Goal: Task Accomplishment & Management: Complete application form

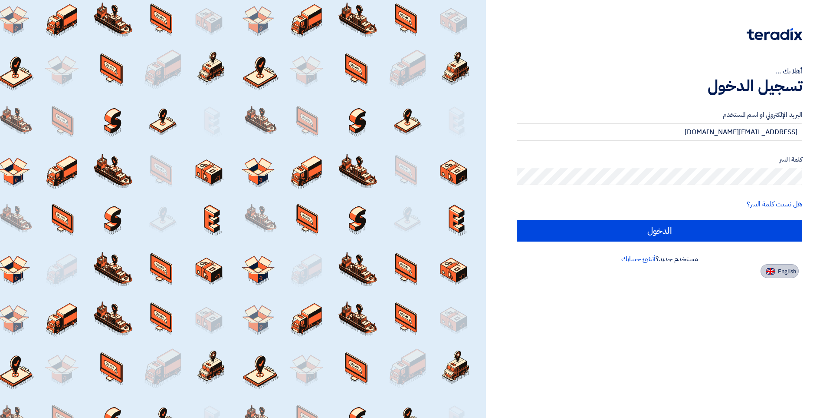
click at [767, 267] on button "English" at bounding box center [780, 271] width 38 height 14
type input "Sign in"
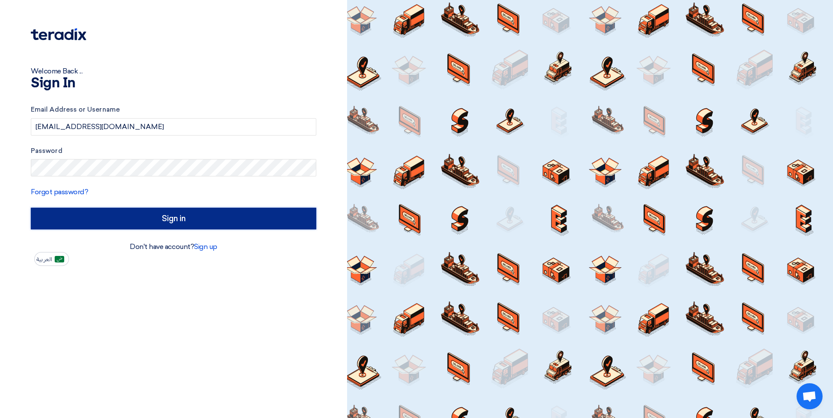
click at [169, 228] on input "Sign in" at bounding box center [174, 218] width 286 height 22
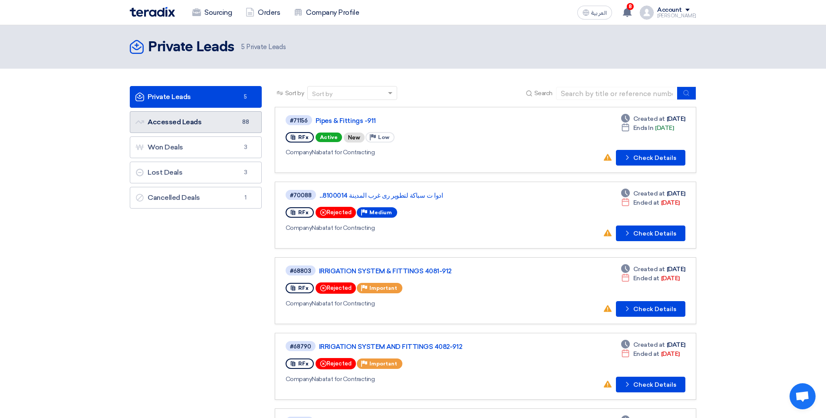
click at [183, 125] on link "Accessed Leads Accessed Leads 88" at bounding box center [196, 122] width 132 height 22
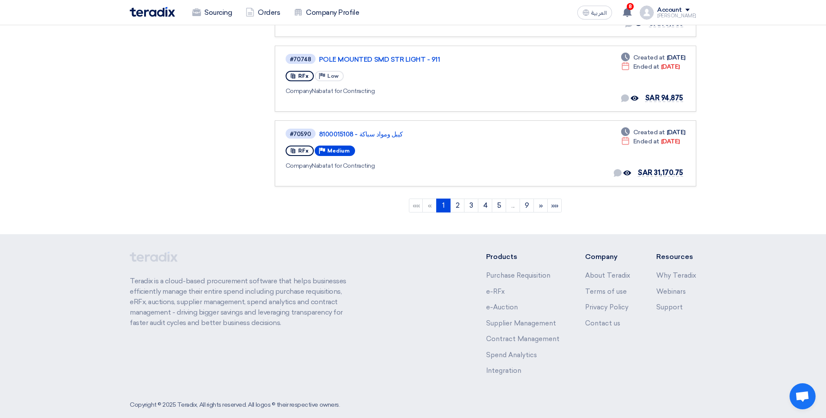
scroll to position [672, 0]
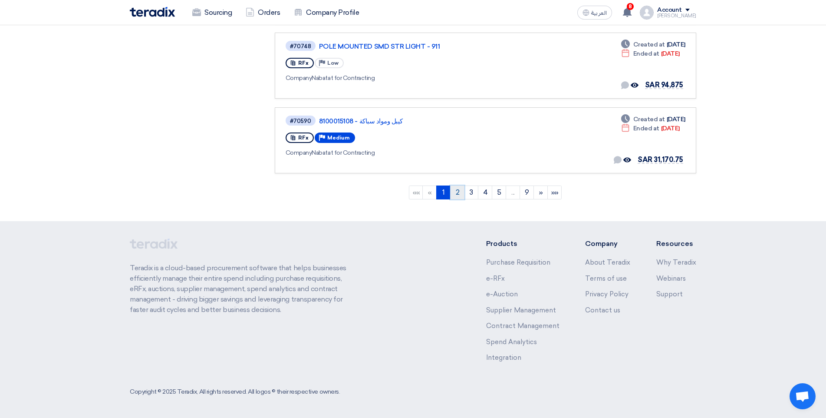
click at [458, 192] on link "2" at bounding box center [457, 192] width 14 height 14
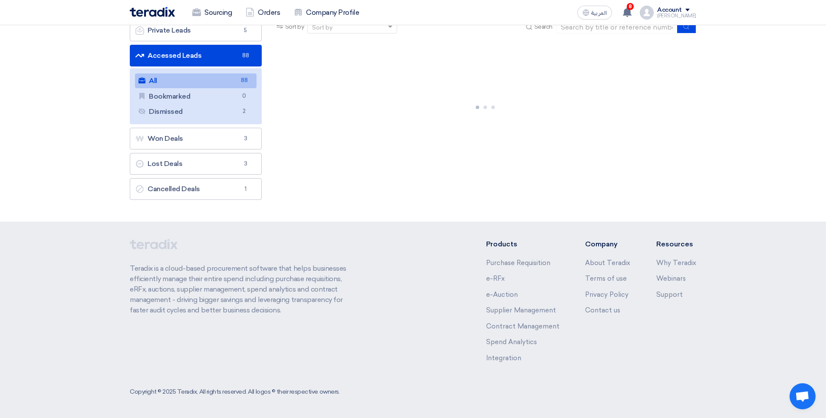
scroll to position [0, 0]
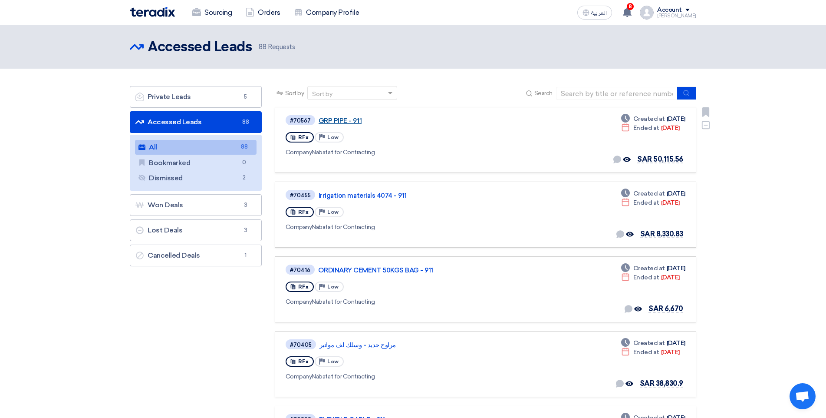
click at [350, 119] on link "GRP PIPE - 911" at bounding box center [427, 121] width 217 height 8
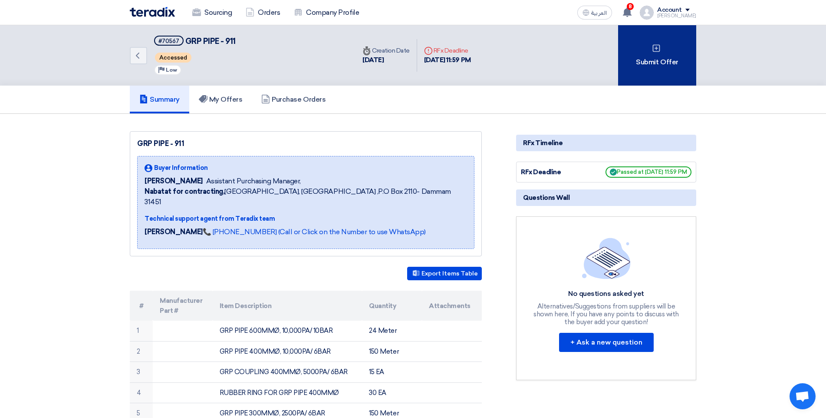
click at [636, 63] on div "Submit Offer" at bounding box center [657, 55] width 78 height 60
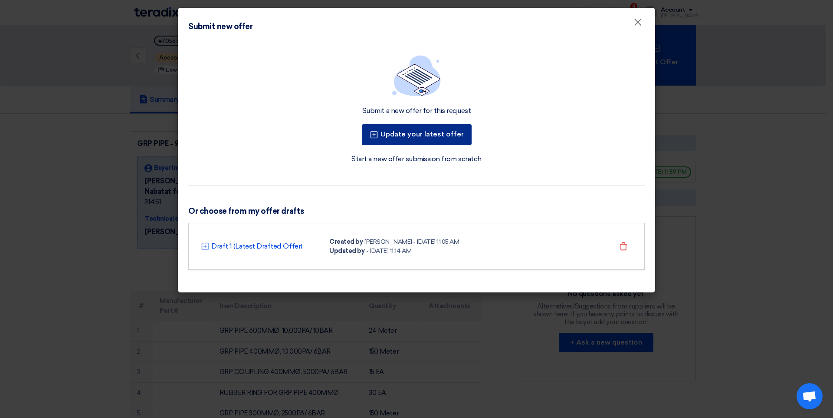
click at [445, 139] on button "Update your latest offer" at bounding box center [417, 134] width 110 height 21
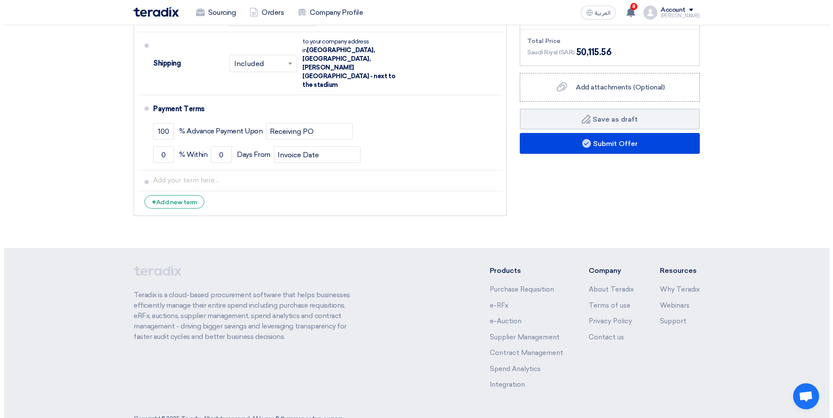
scroll to position [690, 0]
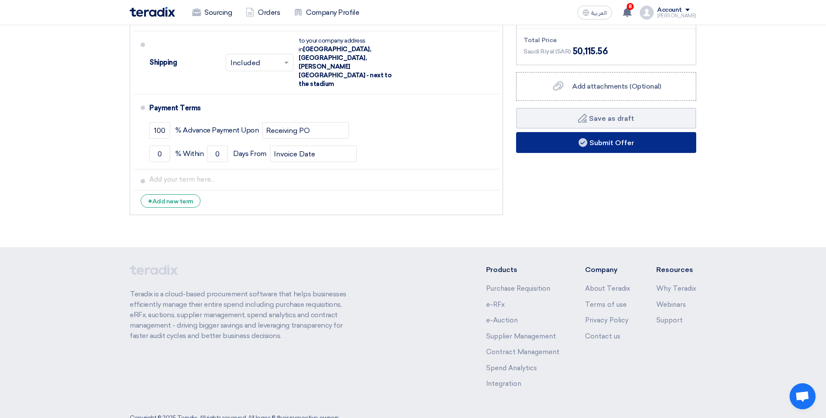
click at [565, 138] on button "Submit Offer" at bounding box center [606, 142] width 180 height 21
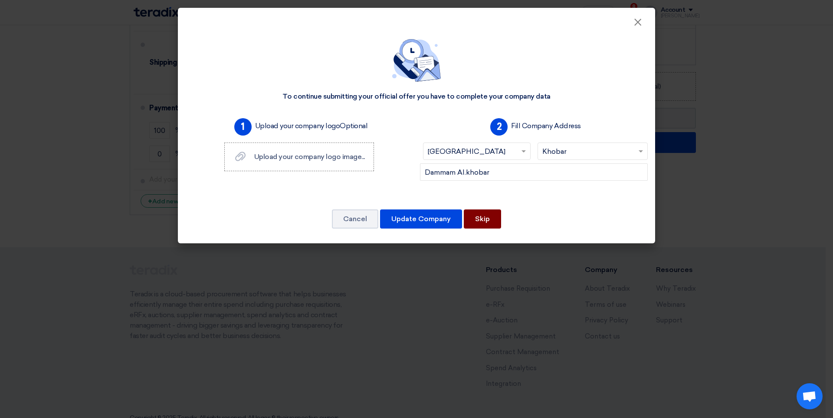
click at [482, 216] on button "Skip" at bounding box center [482, 218] width 37 height 19
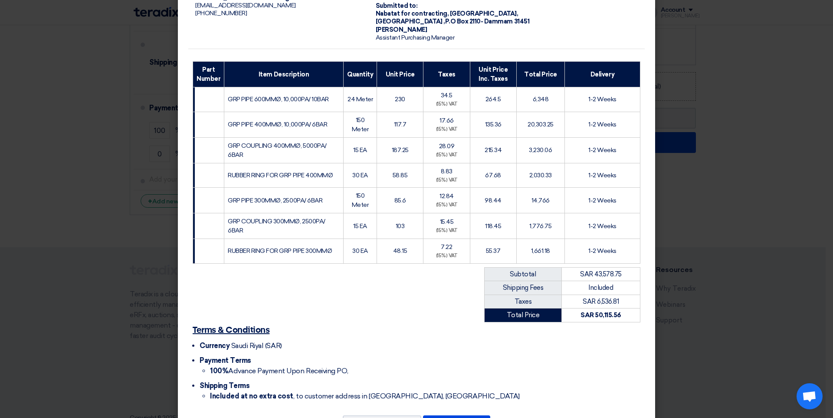
scroll to position [111, 0]
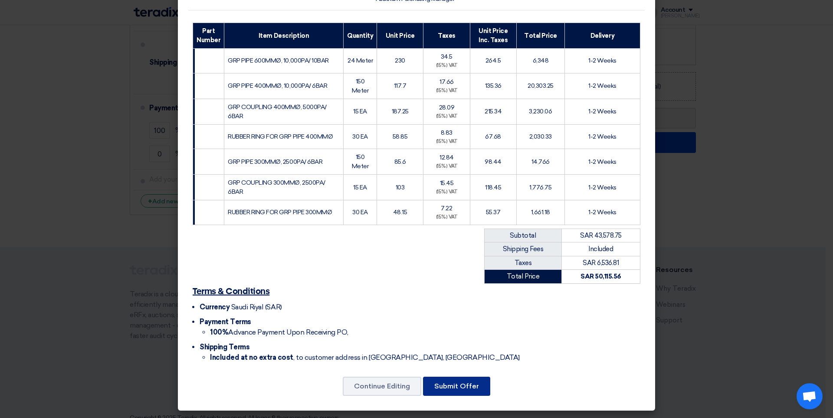
click at [465, 384] on button "Submit Offer" at bounding box center [456, 385] width 67 height 19
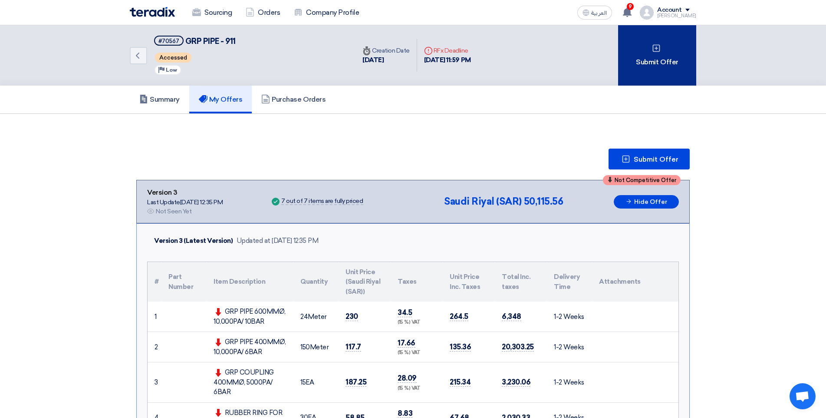
click at [634, 76] on div "Submit Offer" at bounding box center [657, 55] width 78 height 60
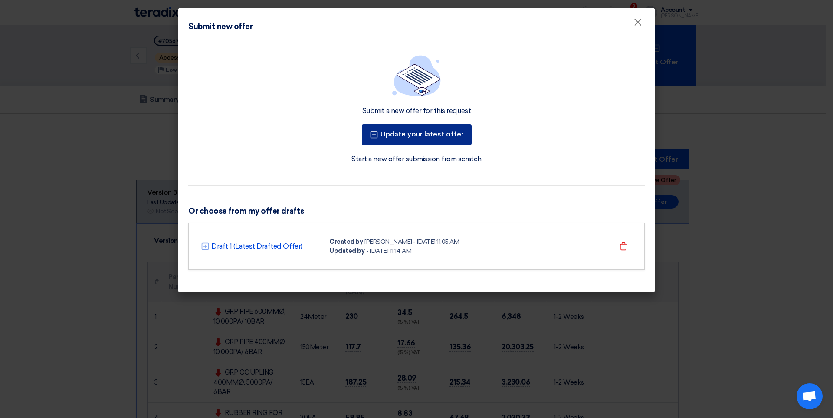
click at [454, 130] on button "Update your latest offer" at bounding box center [417, 134] width 110 height 21
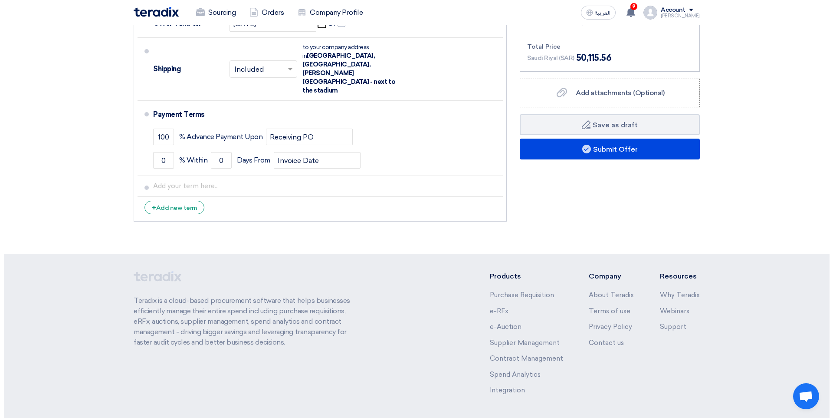
scroll to position [690, 0]
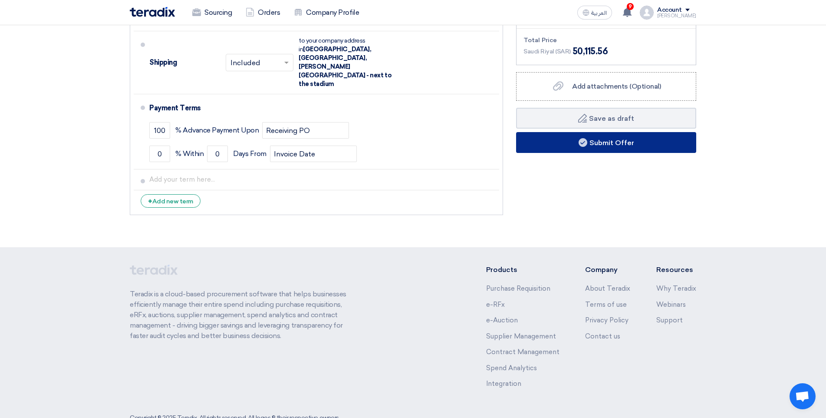
click at [583, 149] on button "Submit Offer" at bounding box center [606, 142] width 180 height 21
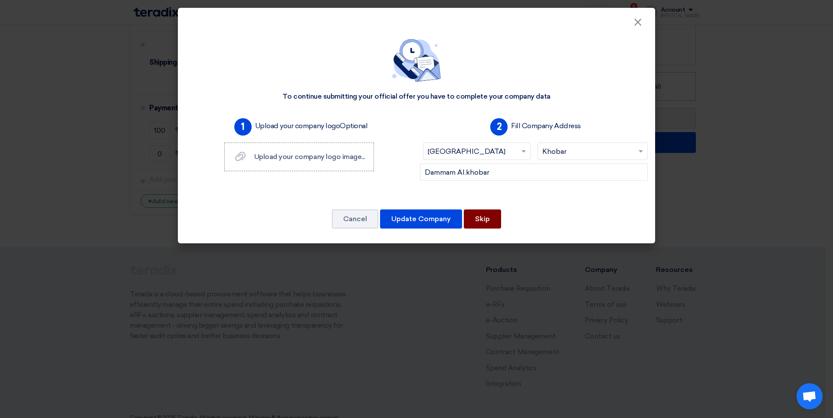
click at [501, 211] on button "Skip" at bounding box center [482, 218] width 37 height 19
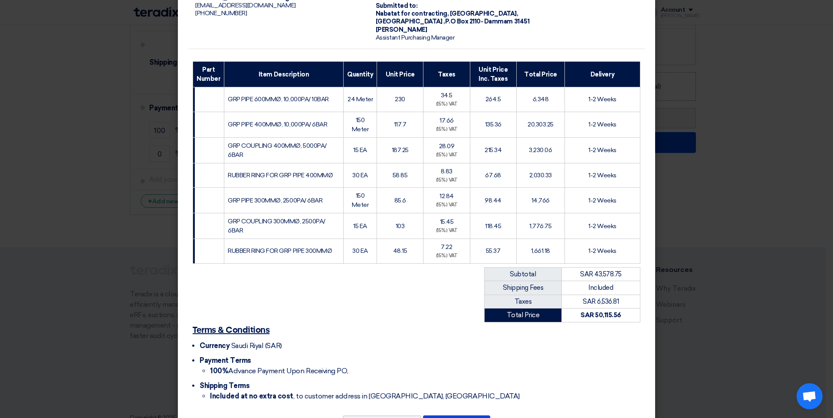
scroll to position [111, 0]
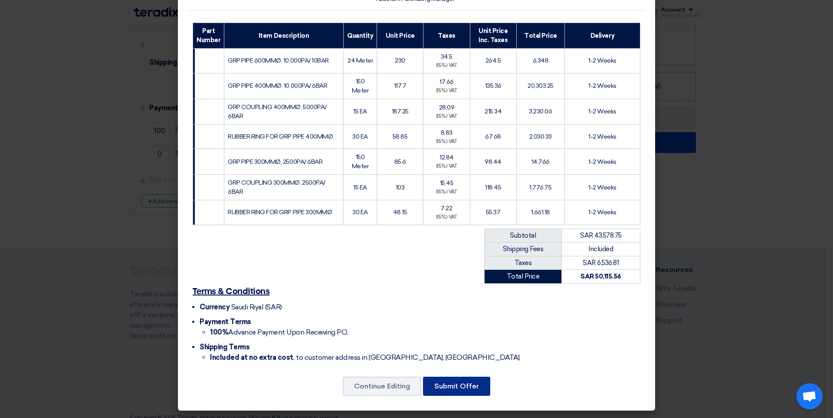
click at [484, 390] on button "Submit Offer" at bounding box center [456, 385] width 67 height 19
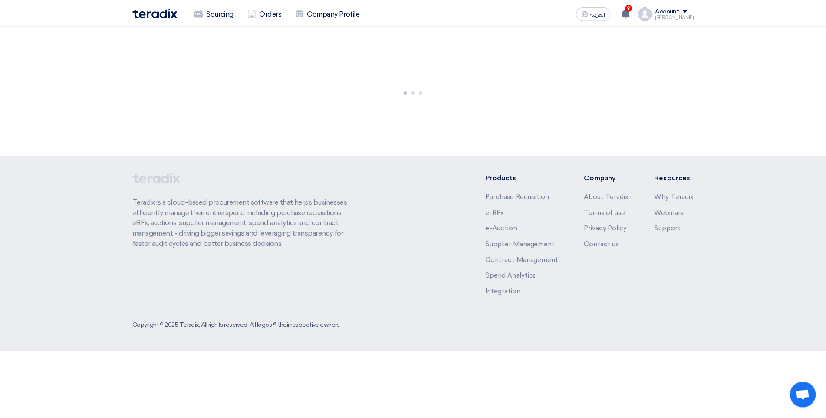
scroll to position [27, 0]
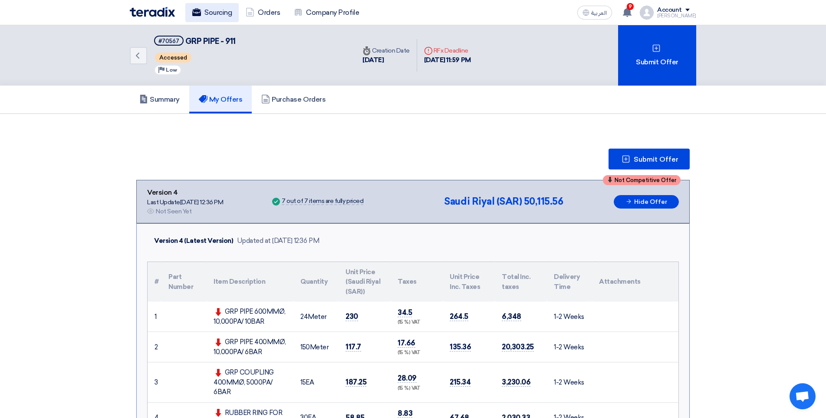
click at [211, 7] on link "Sourcing" at bounding box center [211, 12] width 53 height 19
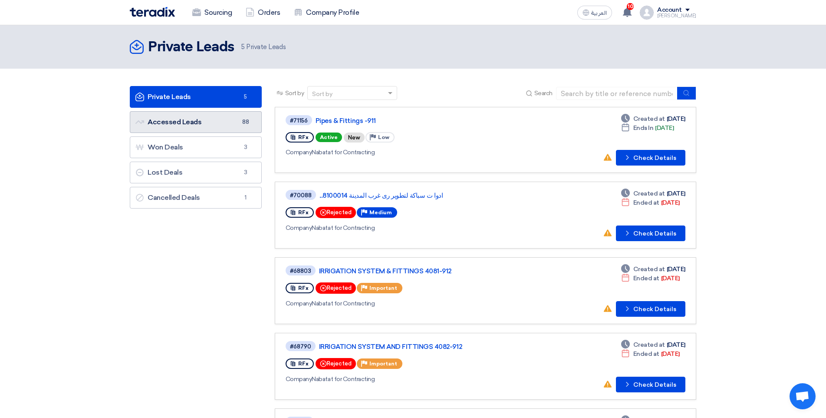
click at [212, 129] on link "Accessed Leads Accessed Leads 88" at bounding box center [196, 122] width 132 height 22
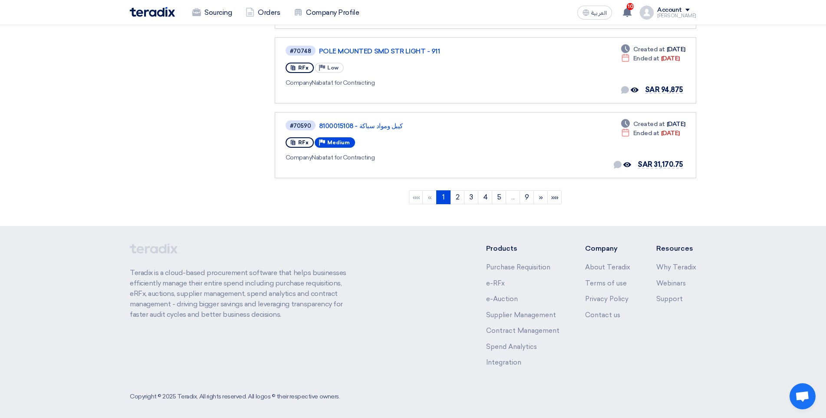
scroll to position [672, 0]
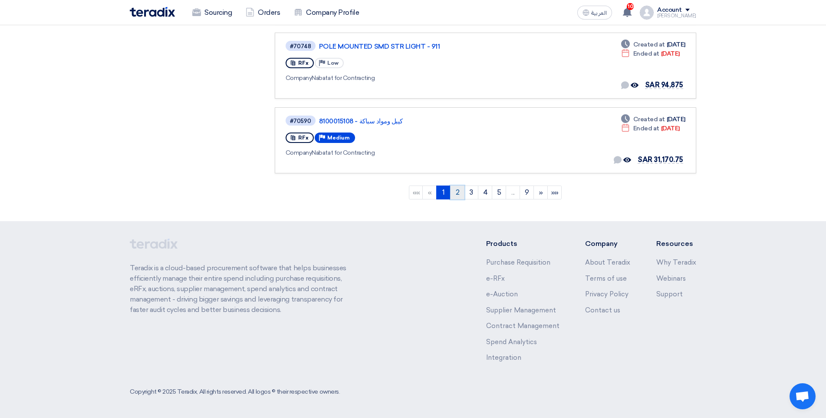
click at [458, 192] on link "2" at bounding box center [457, 192] width 14 height 14
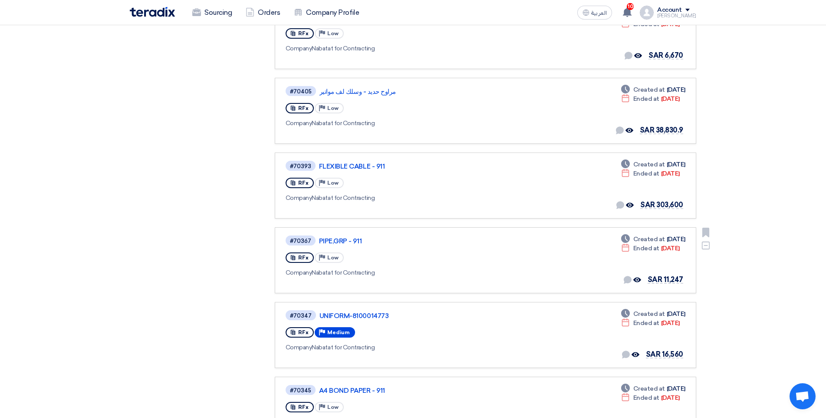
scroll to position [260, 0]
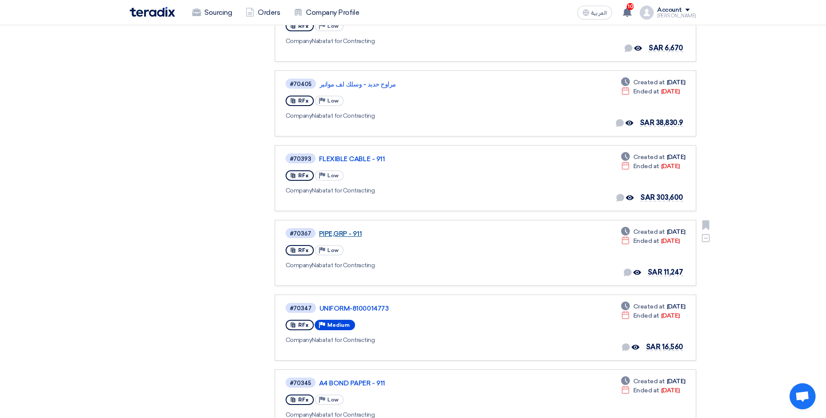
click at [343, 232] on link "PIPE,GRP - 911" at bounding box center [427, 234] width 217 height 8
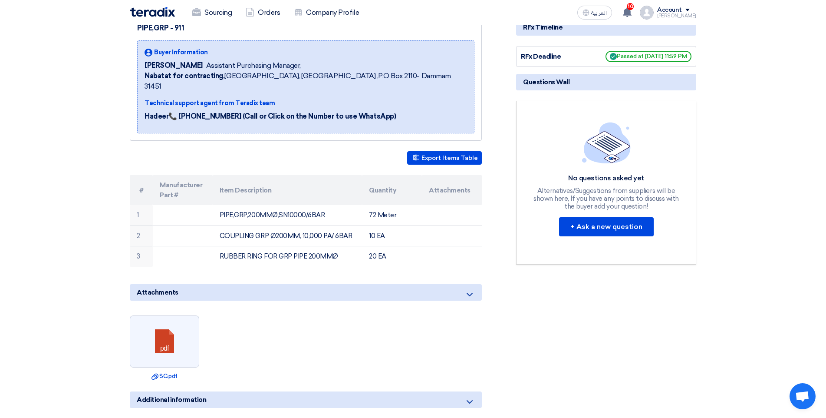
scroll to position [109, 0]
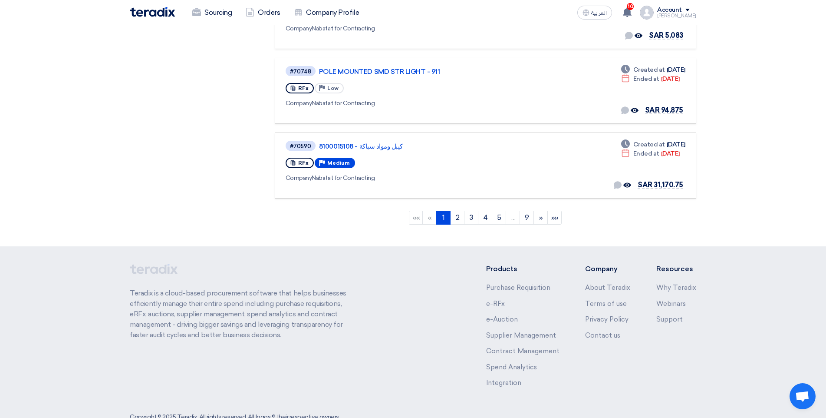
scroll to position [651, 0]
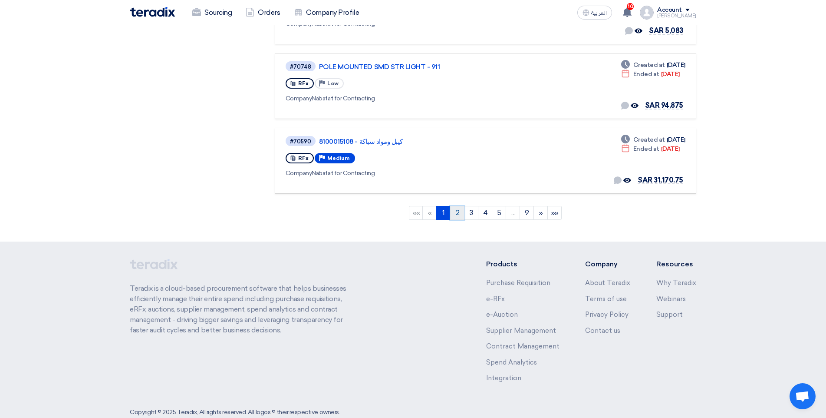
click at [462, 214] on link "2" at bounding box center [457, 213] width 14 height 14
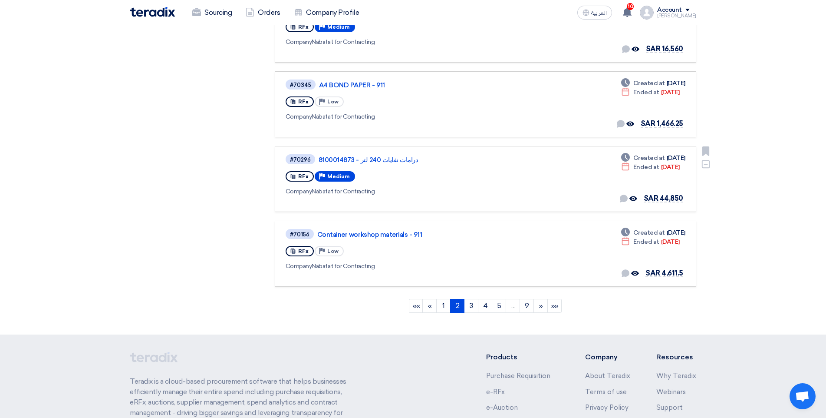
scroll to position [564, 0]
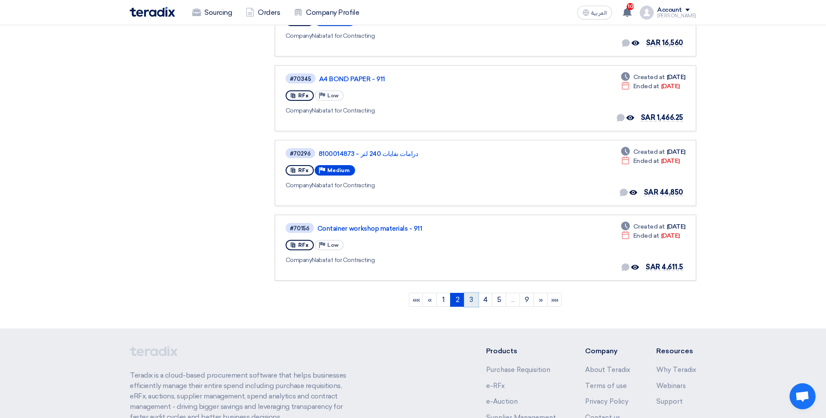
click at [467, 297] on link "3" at bounding box center [471, 300] width 14 height 14
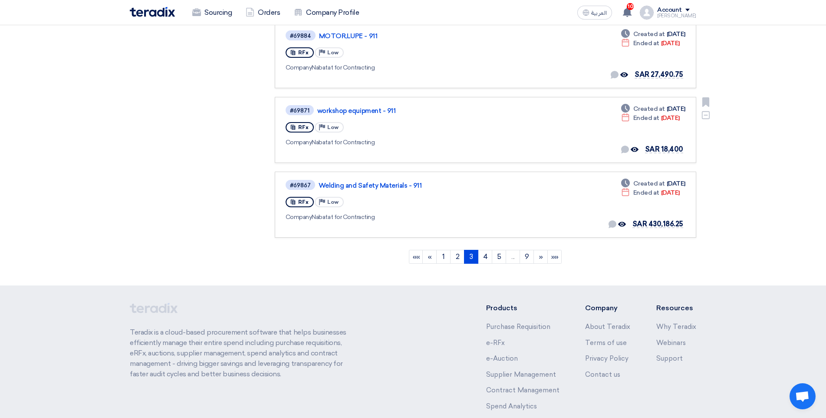
scroll to position [608, 0]
click at [484, 259] on link "4" at bounding box center [485, 256] width 14 height 14
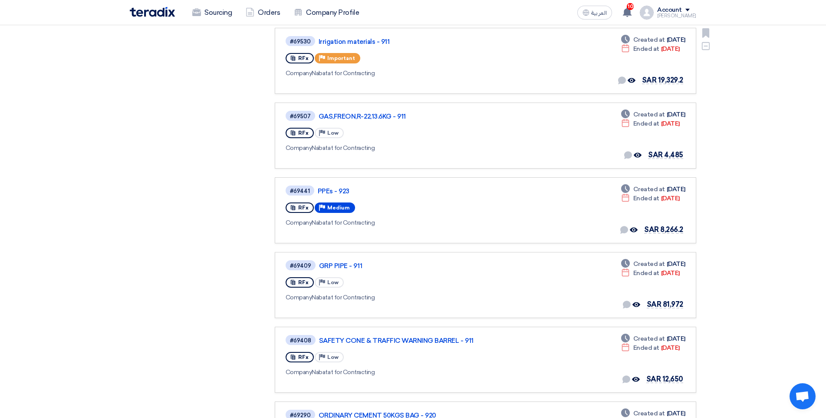
scroll to position [304, 0]
click at [491, 284] on div "RFx Priority Low" at bounding box center [412, 281] width 252 height 14
click at [299, 266] on div "#69409" at bounding box center [300, 265] width 21 height 6
click at [321, 264] on link "GRP PIPE - 911" at bounding box center [427, 265] width 217 height 8
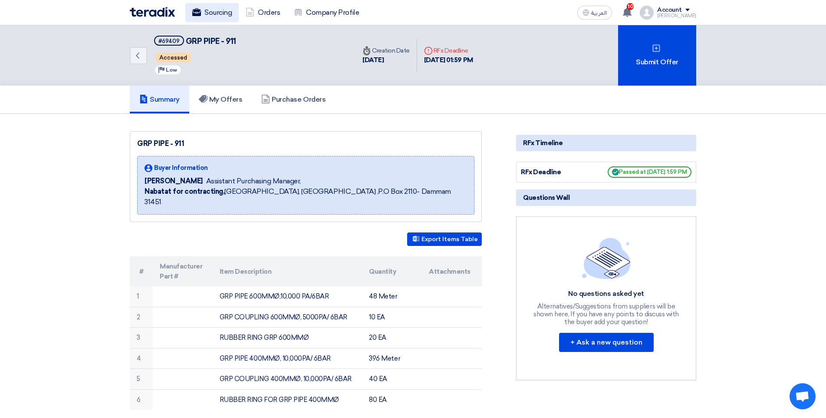
click at [215, 20] on link "Sourcing" at bounding box center [211, 12] width 53 height 19
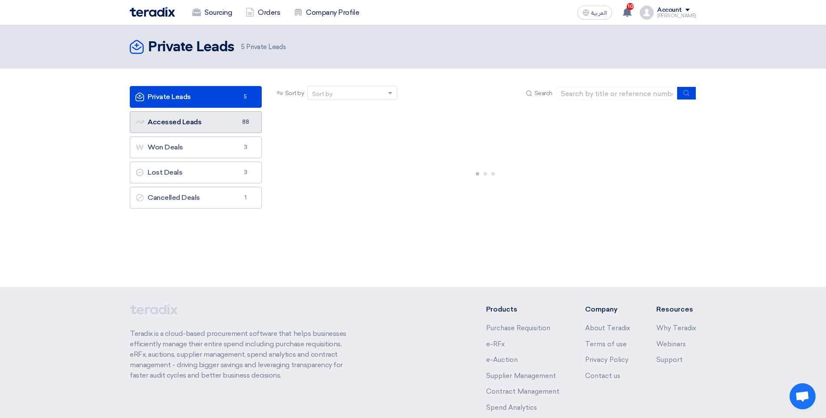
click at [230, 128] on link "Accessed Leads Accessed Leads 88" at bounding box center [196, 122] width 132 height 22
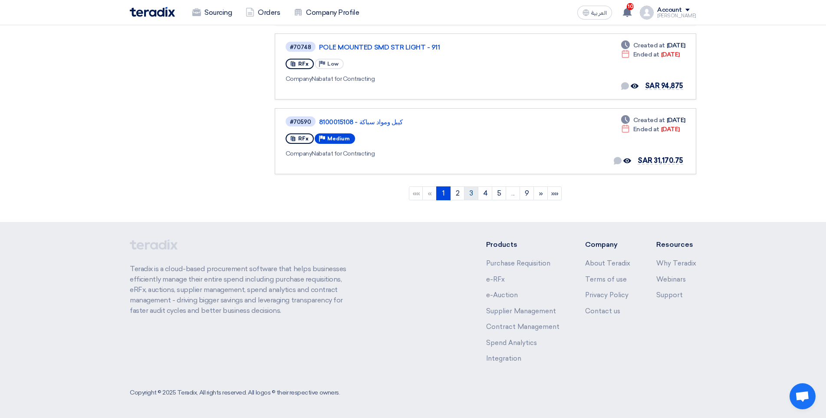
scroll to position [672, 0]
click at [478, 192] on link "3" at bounding box center [471, 192] width 14 height 14
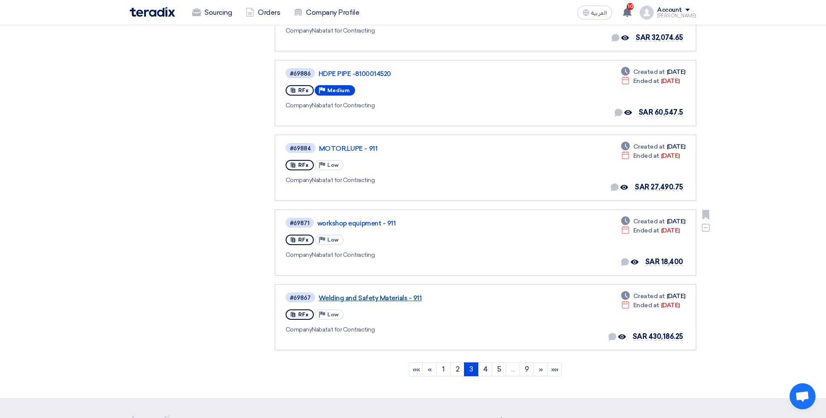
scroll to position [498, 0]
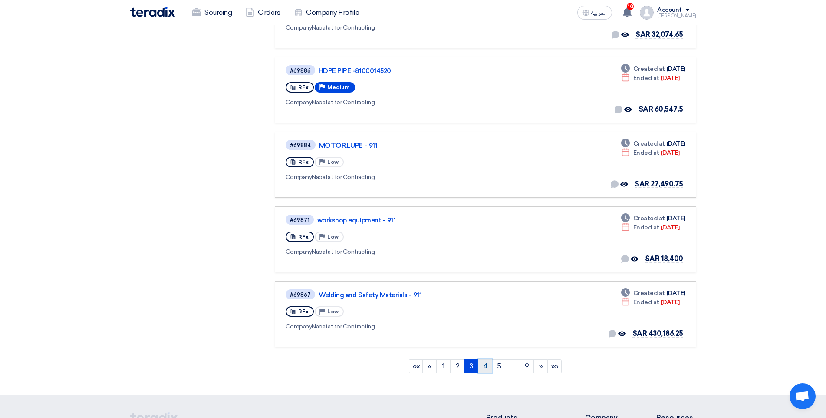
click at [487, 367] on link "4" at bounding box center [485, 366] width 14 height 14
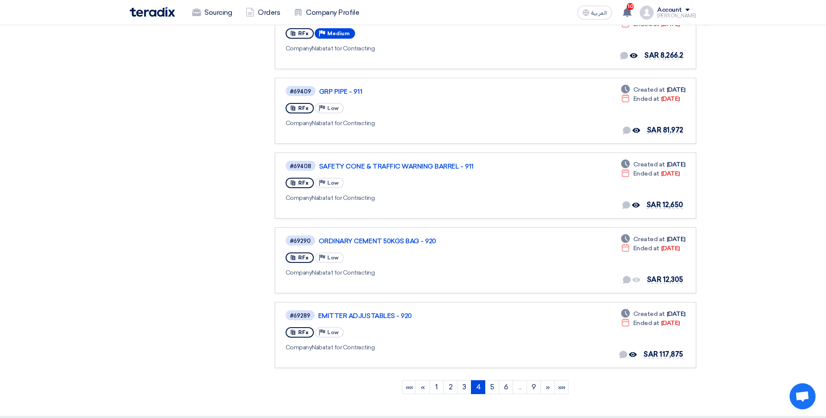
scroll to position [477, 0]
click at [490, 383] on link "5" at bounding box center [492, 386] width 14 height 14
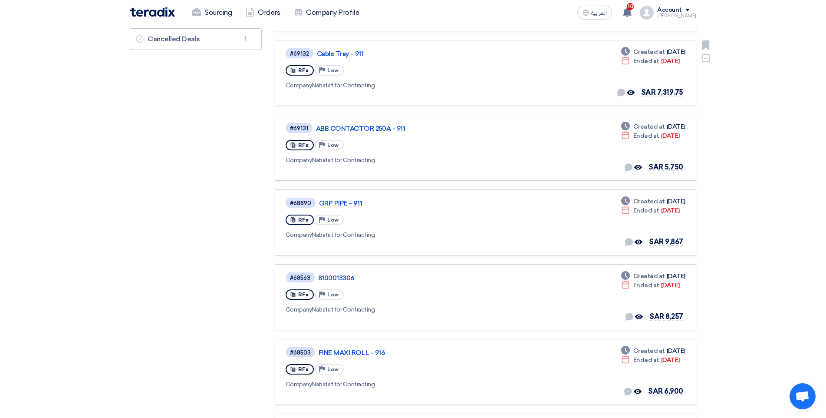
scroll to position [217, 0]
click at [351, 203] on link "GRP PIPE - 911" at bounding box center [427, 202] width 217 height 8
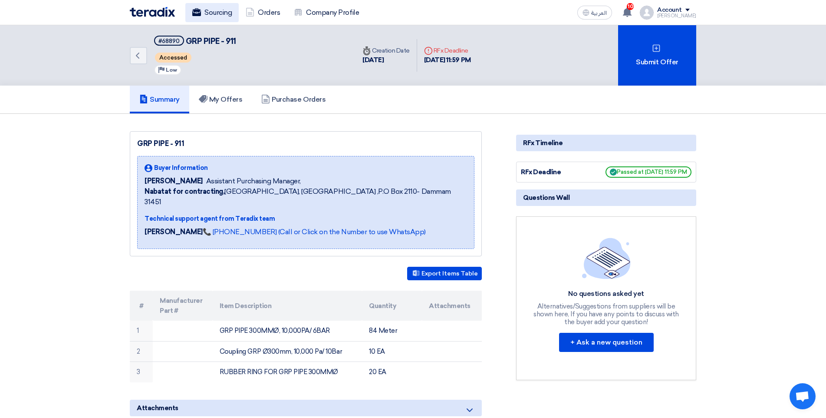
click at [226, 10] on link "Sourcing" at bounding box center [211, 12] width 53 height 19
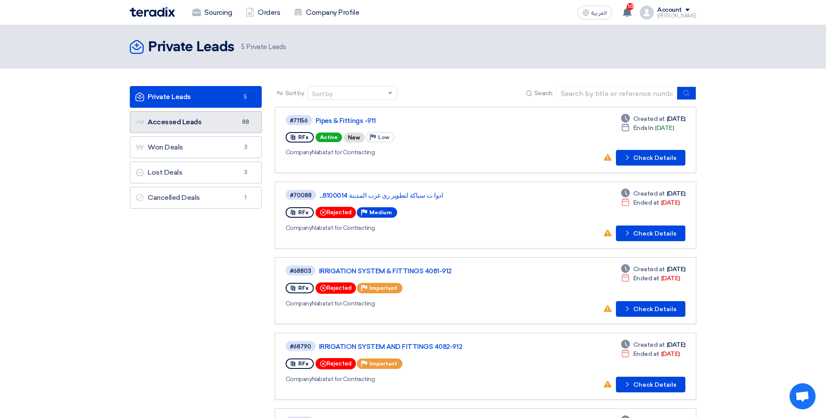
click at [235, 128] on link "Accessed Leads Accessed Leads 88" at bounding box center [196, 122] width 132 height 22
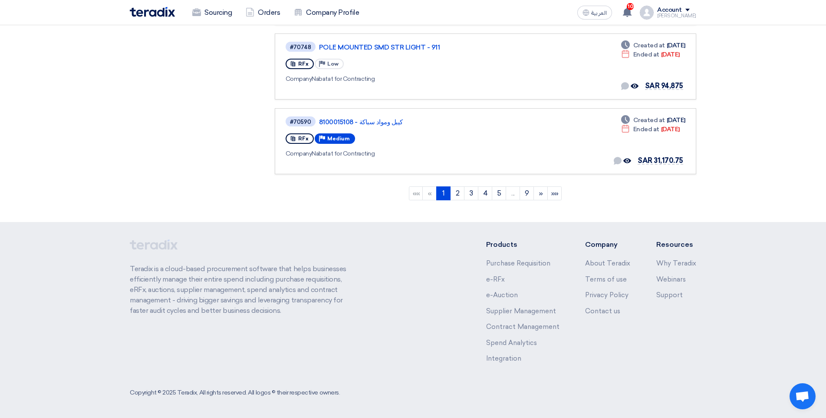
scroll to position [672, 0]
click at [487, 189] on link "4" at bounding box center [485, 192] width 14 height 14
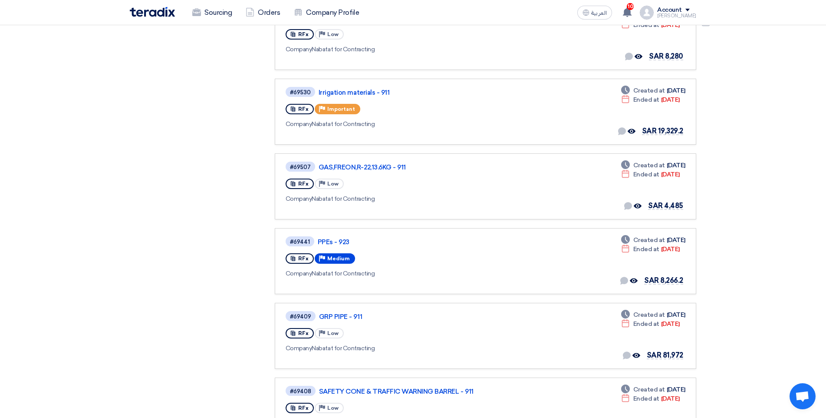
scroll to position [304, 0]
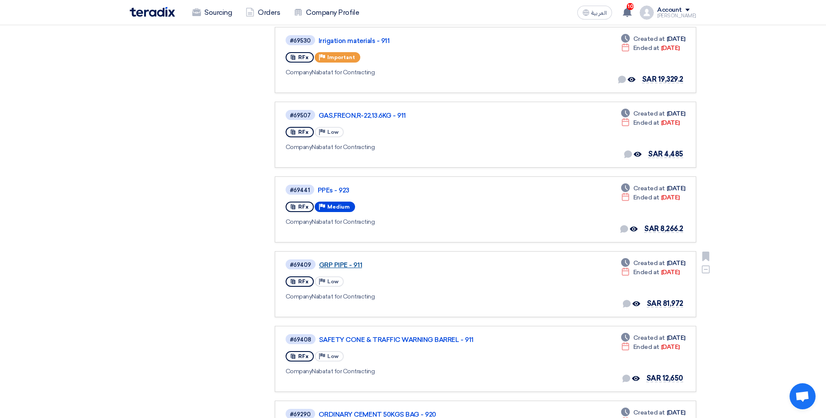
click at [337, 265] on link "GRP PIPE - 911" at bounding box center [427, 265] width 217 height 8
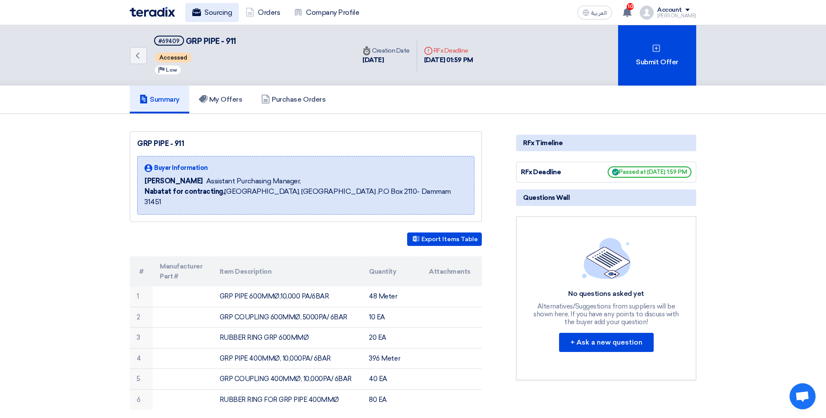
click at [219, 4] on link "Sourcing" at bounding box center [211, 12] width 53 height 19
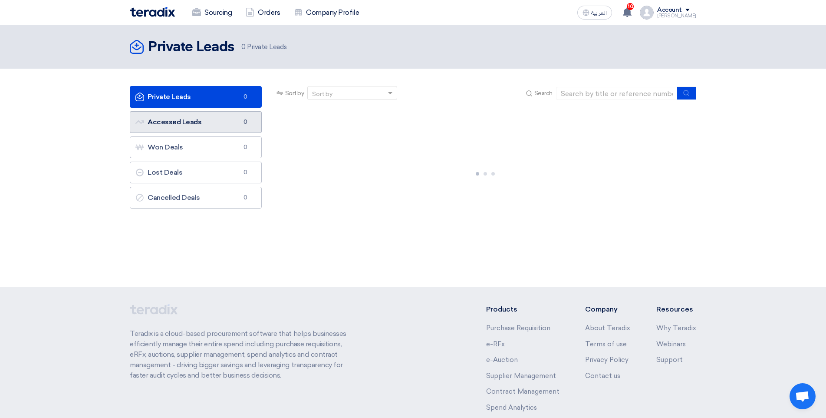
click at [215, 122] on link "Accessed Leads Accessed Leads 0" at bounding box center [196, 122] width 132 height 22
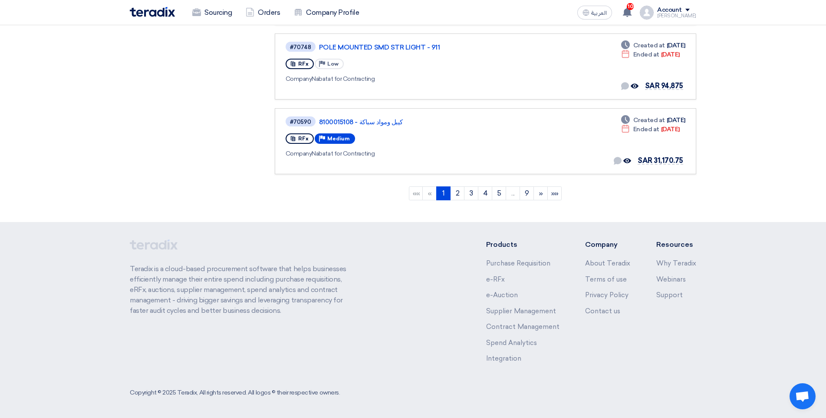
scroll to position [672, 0]
click at [503, 192] on link "5" at bounding box center [499, 192] width 14 height 14
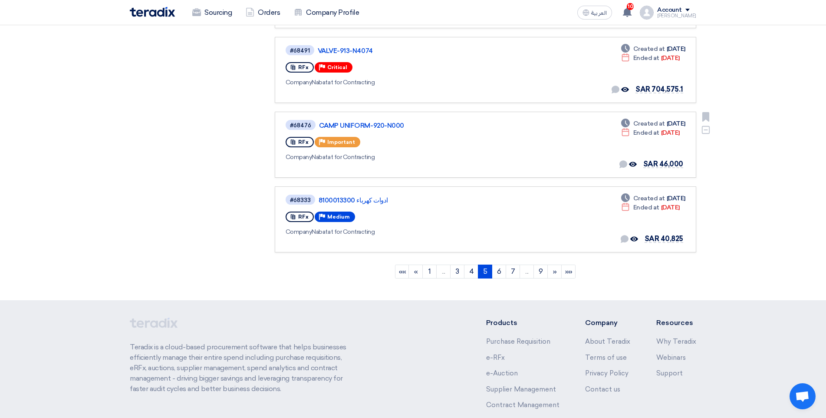
scroll to position [608, 0]
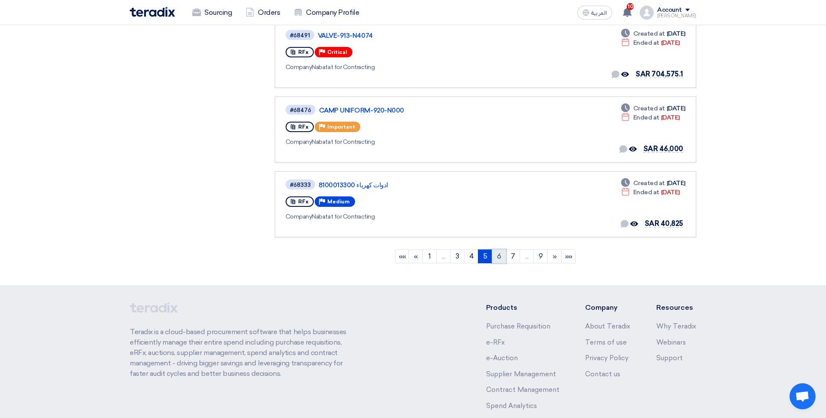
click at [505, 257] on link "6" at bounding box center [499, 256] width 14 height 14
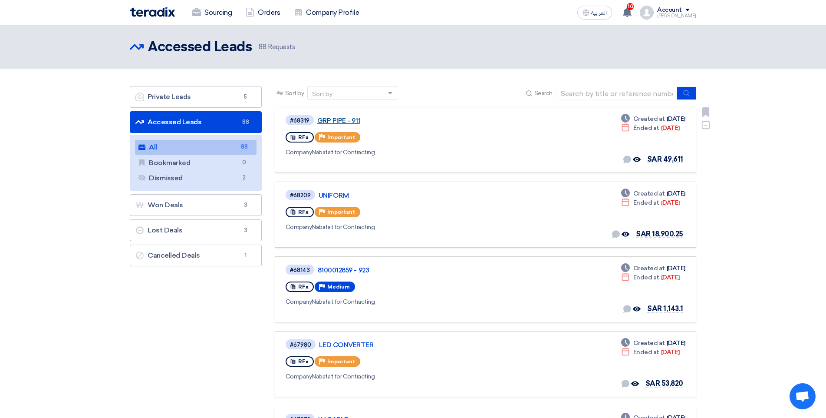
click at [326, 124] on link "GRP PIPE - 911" at bounding box center [425, 121] width 217 height 8
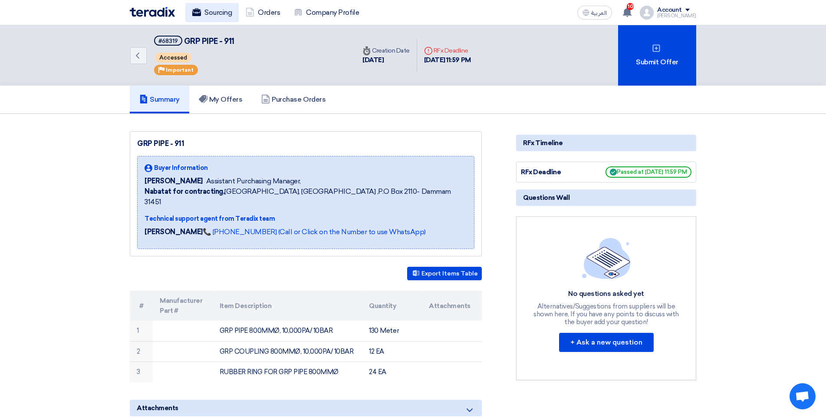
click at [218, 11] on link "Sourcing" at bounding box center [211, 12] width 53 height 19
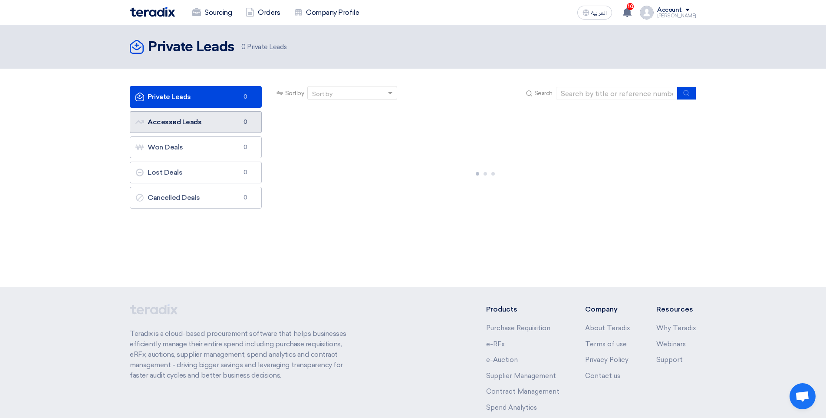
click at [211, 120] on link "Accessed Leads Accessed Leads 0" at bounding box center [196, 122] width 132 height 22
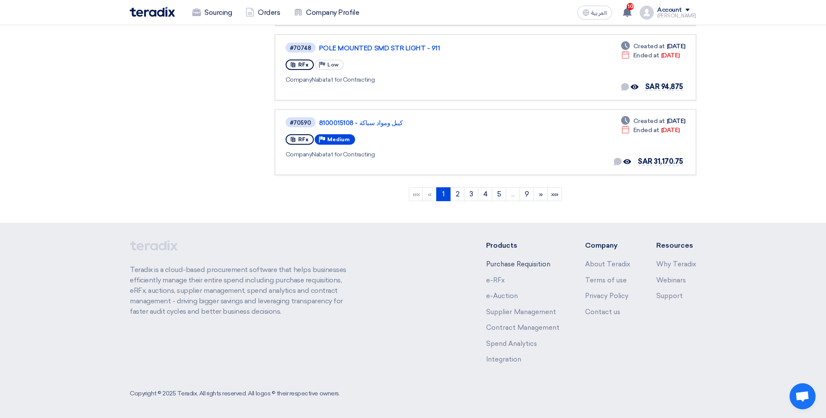
scroll to position [672, 0]
click at [500, 189] on link "5" at bounding box center [499, 192] width 14 height 14
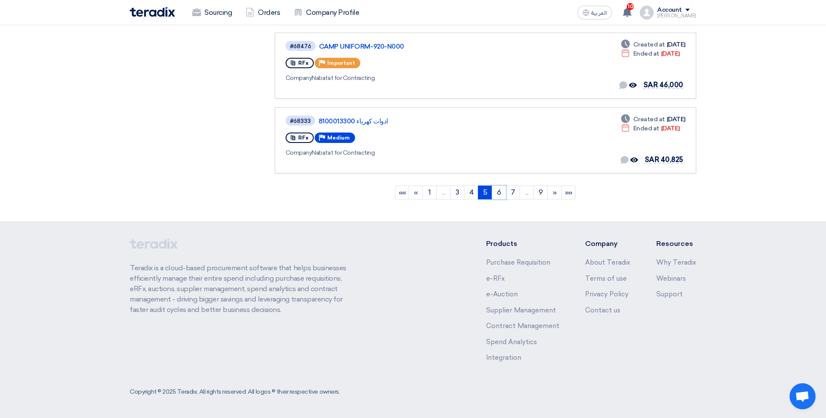
click at [501, 189] on link "6" at bounding box center [499, 192] width 14 height 14
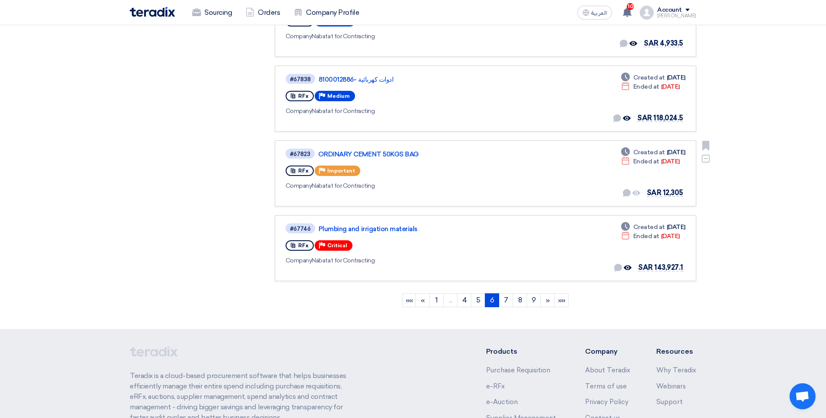
scroll to position [564, 0]
click at [506, 301] on link "7" at bounding box center [506, 300] width 14 height 14
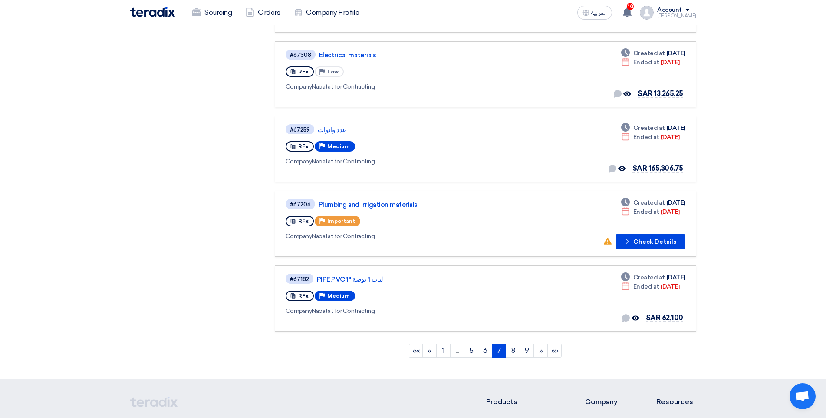
scroll to position [521, 0]
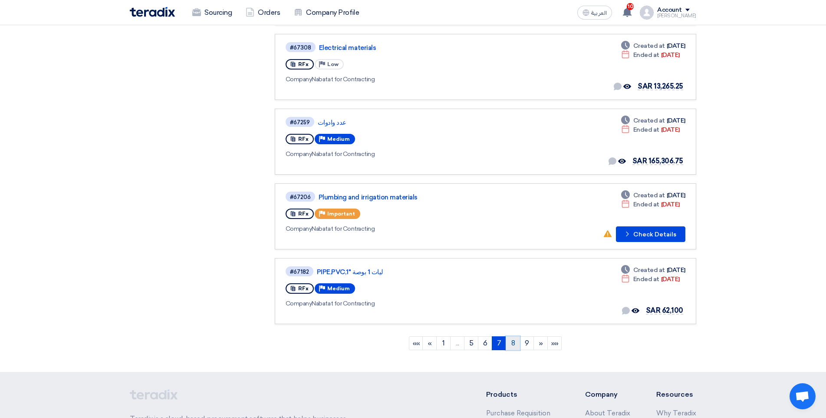
click at [514, 343] on link "8" at bounding box center [513, 343] width 14 height 14
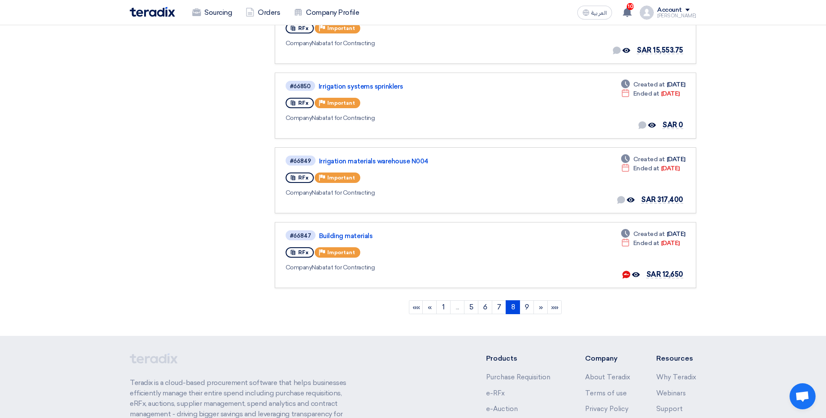
scroll to position [564, 0]
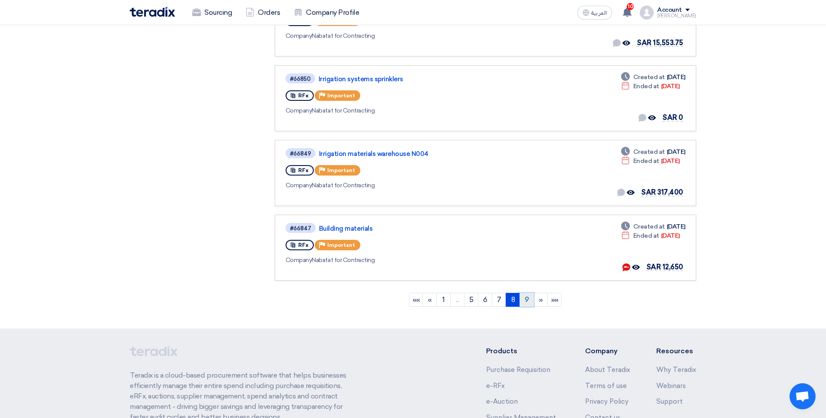
click at [528, 297] on link "9" at bounding box center [527, 300] width 14 height 14
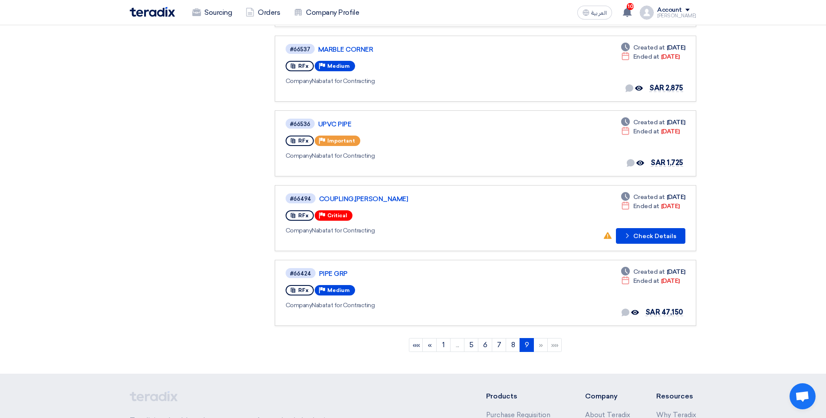
scroll to position [391, 0]
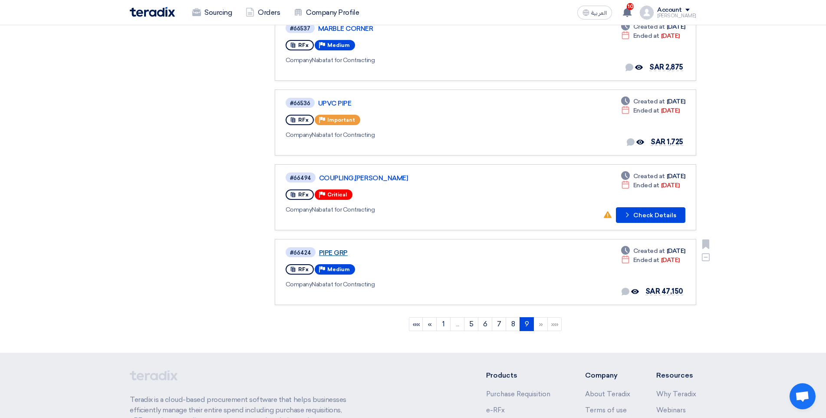
click at [335, 254] on link "PIPE GRP" at bounding box center [427, 253] width 217 height 8
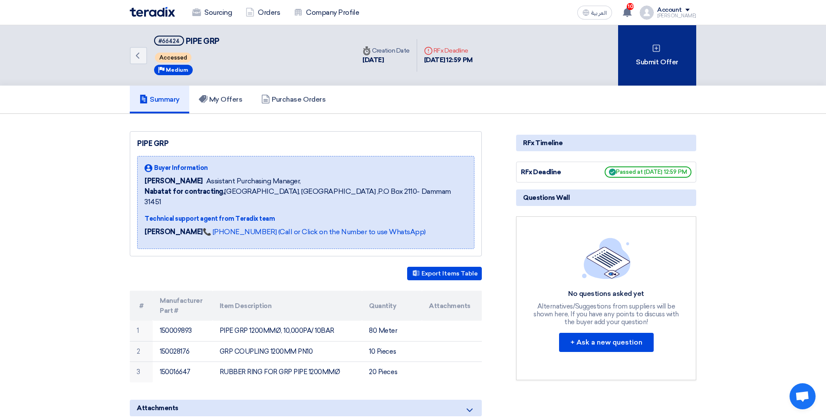
click at [682, 67] on div "Submit Offer" at bounding box center [657, 55] width 78 height 60
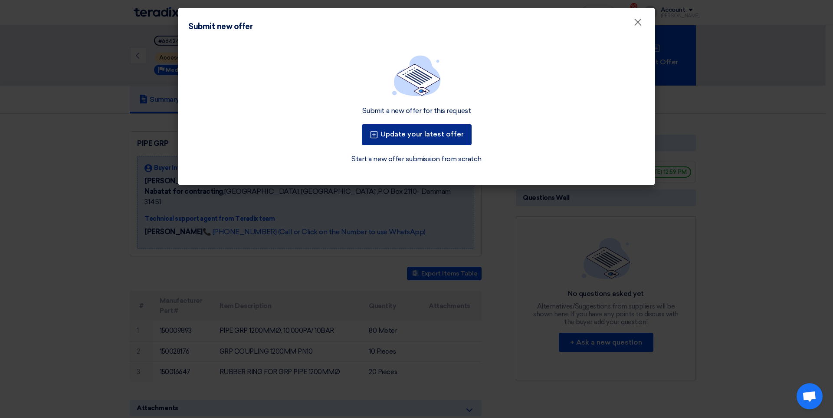
click at [453, 140] on button "Update your latest offer" at bounding box center [417, 134] width 110 height 21
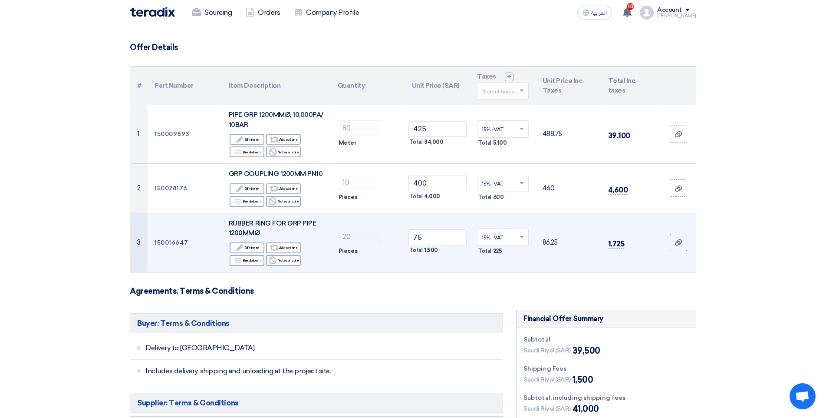
scroll to position [43, 0]
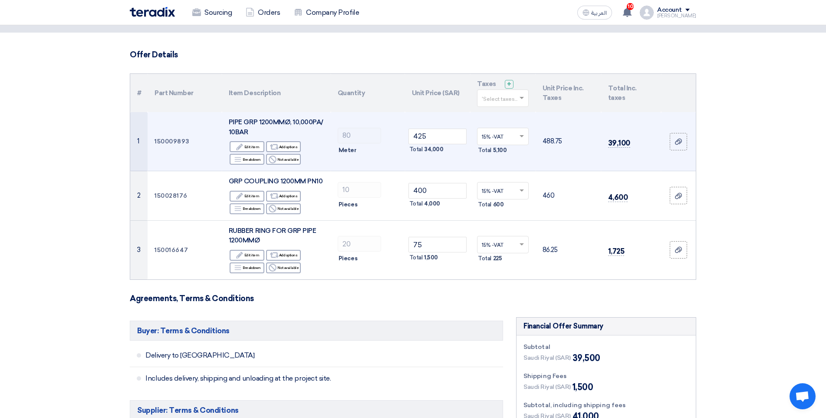
click at [225, 120] on td "PIPE GRP 1200MMØ, 10,000PA/ 10BAR Edit Edit item Alternative Add options Breakd…" at bounding box center [276, 141] width 109 height 59
drag, startPoint x: 230, startPoint y: 119, endPoint x: 254, endPoint y: 129, distance: 26.3
click at [254, 129] on div "PIPE GRP 1200MMØ, 10,000PA/ 10BAR" at bounding box center [276, 127] width 95 height 20
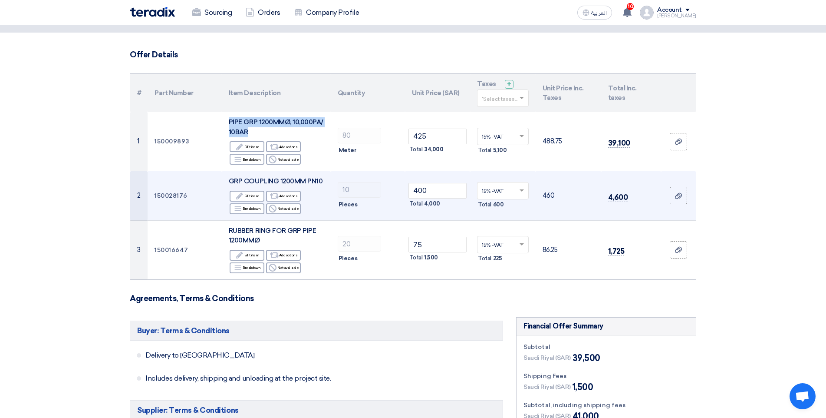
copy span "PIPE GRP 1200MMØ, 10,000PA/ 10BAR"
drag, startPoint x: 228, startPoint y: 180, endPoint x: 323, endPoint y: 182, distance: 95.1
click at [323, 182] on td "GRP COUPLING 1200MM PN10 Edit Edit item Alternative Add options Breakdown Break…" at bounding box center [276, 195] width 109 height 49
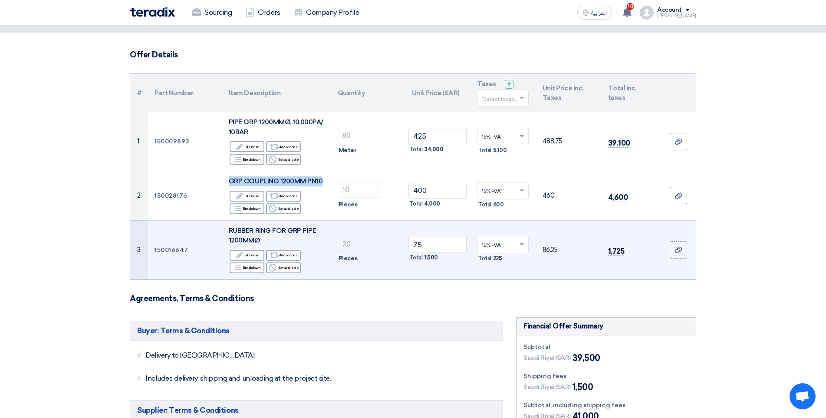
copy span "GRP COUPLING 1200MM PN10"
drag, startPoint x: 227, startPoint y: 230, endPoint x: 263, endPoint y: 240, distance: 37.6
click at [263, 240] on td "RUBBER RING FOR GRP PIPE 1200MMØ Edit Edit item Alternative Add options Breakdo…" at bounding box center [276, 249] width 109 height 59
copy span "RUBBER RING FOR GRP PIPE 1200MMØ"
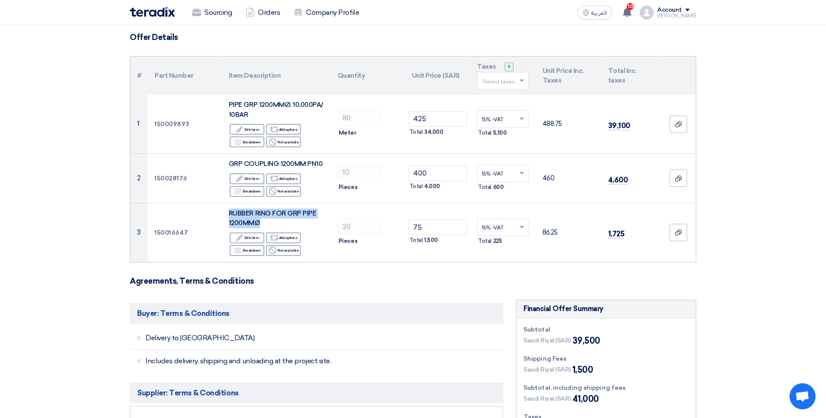
scroll to position [0, 0]
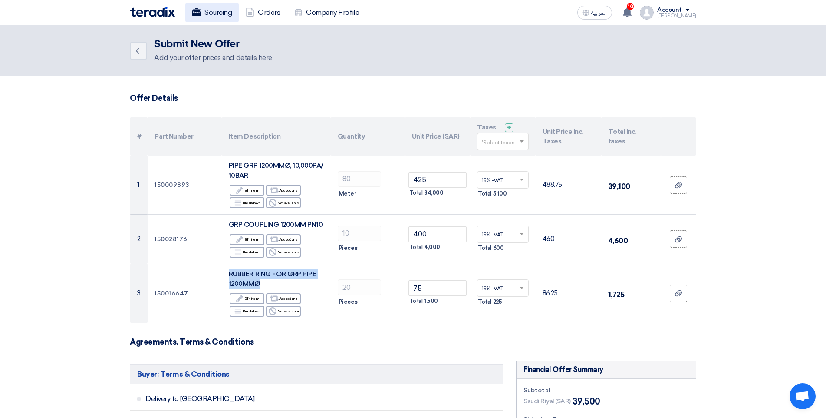
click at [216, 12] on link "Sourcing" at bounding box center [211, 12] width 53 height 19
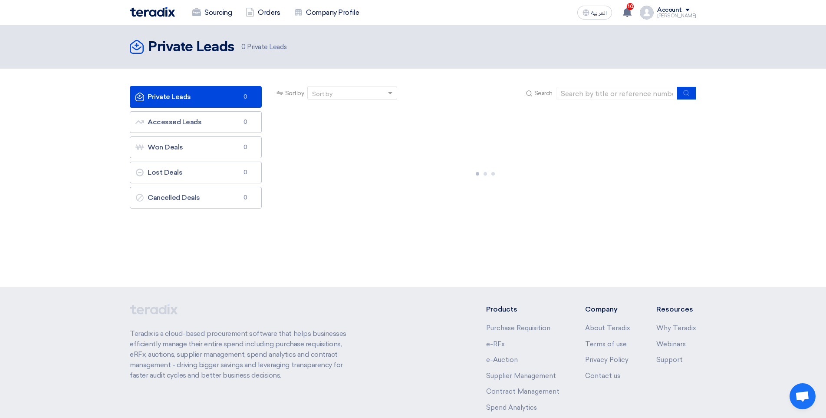
click at [235, 135] on ul "Private Leads Private Leads 0 Accessed Leads Accessed Leads 0 Won Deals Won Dea…" at bounding box center [196, 147] width 132 height 122
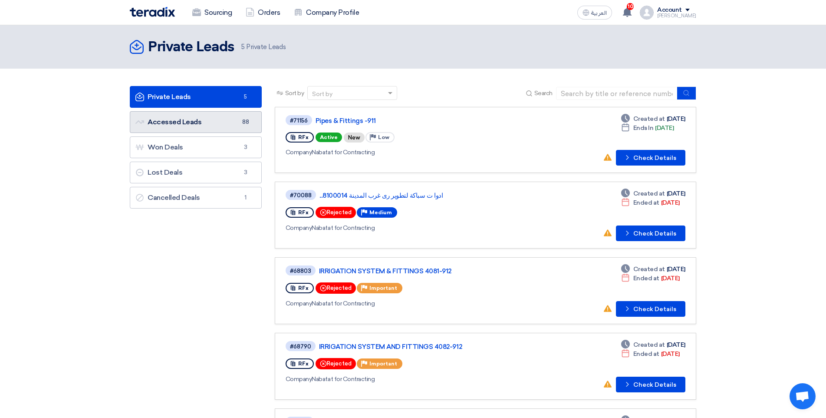
click at [214, 123] on link "Accessed Leads Accessed Leads 88" at bounding box center [196, 122] width 132 height 22
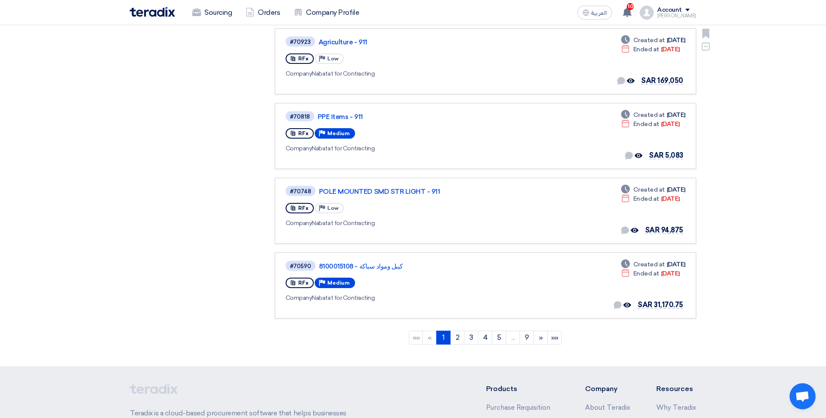
scroll to position [564, 0]
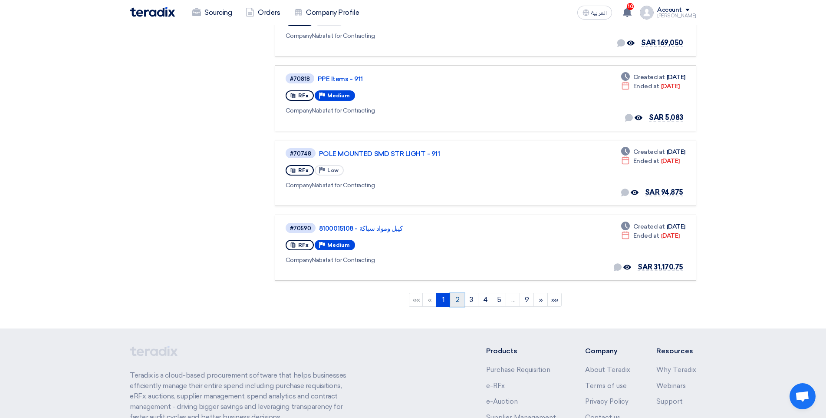
click at [458, 295] on link "2" at bounding box center [457, 300] width 14 height 14
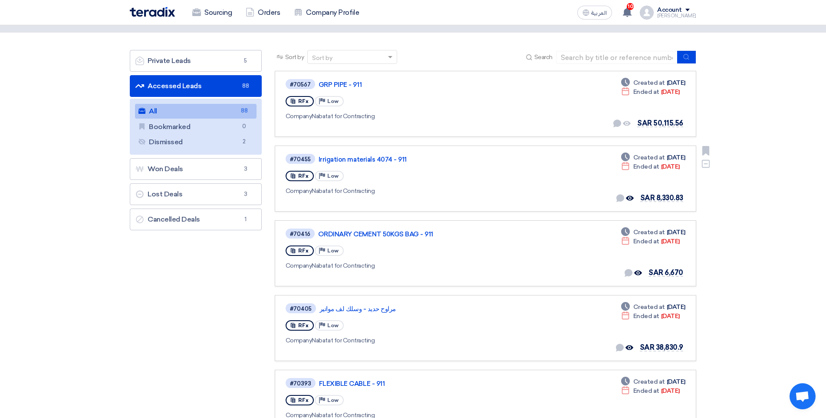
scroll to position [43, 0]
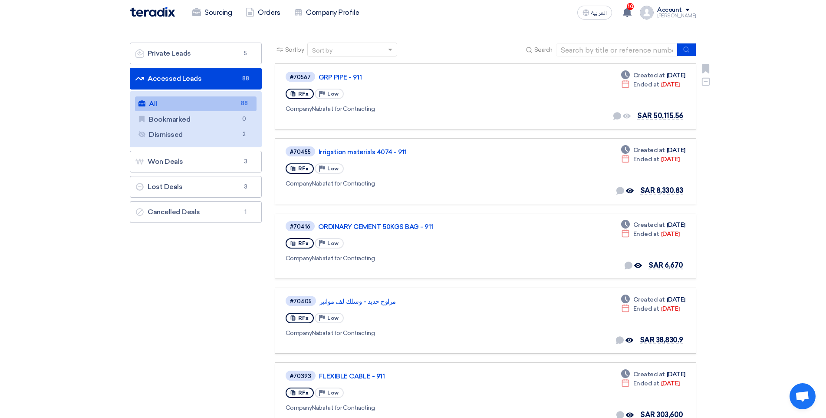
click at [342, 72] on div "#70567 GRP PIPE - 911" at bounding box center [412, 77] width 252 height 12
click at [342, 76] on link "GRP PIPE - 911" at bounding box center [427, 77] width 217 height 8
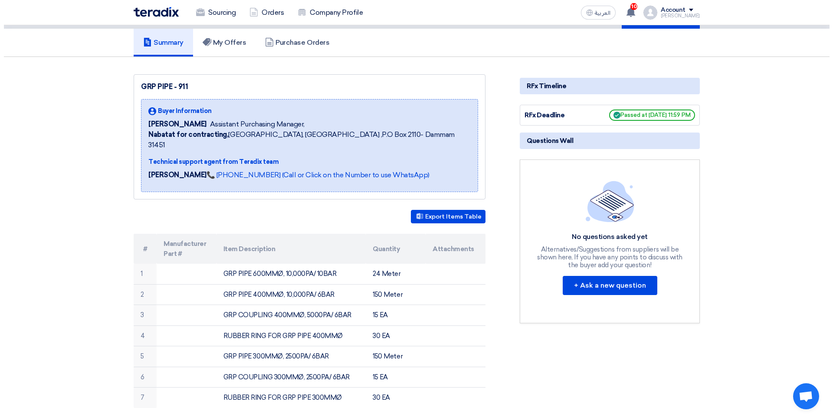
scroll to position [54, 0]
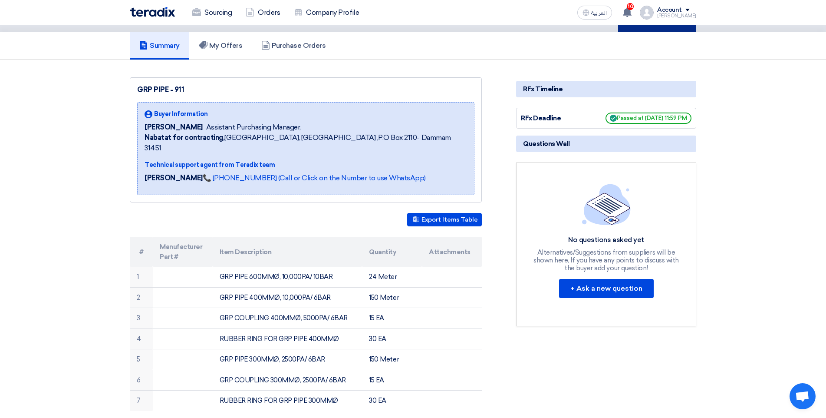
click at [660, 28] on div "Submit Offer" at bounding box center [657, 1] width 78 height 60
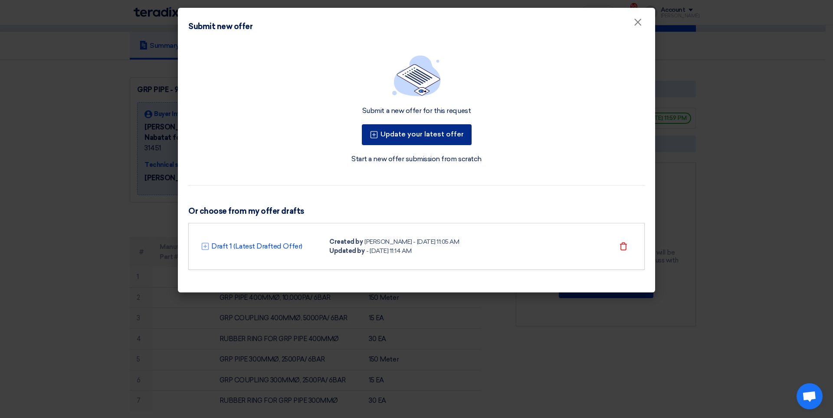
click at [440, 137] on button "Update your latest offer" at bounding box center [417, 134] width 110 height 21
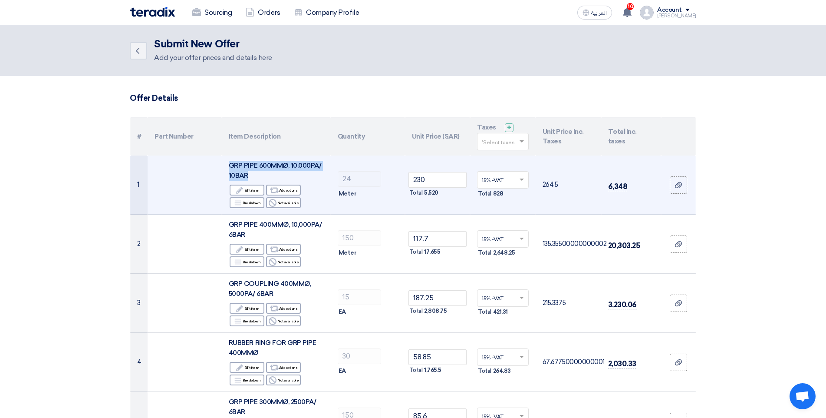
drag, startPoint x: 224, startPoint y: 164, endPoint x: 281, endPoint y: 178, distance: 58.9
click at [252, 174] on td "GRP PIPE 600MMØ, 10,000PA/ 10BAR Edit Edit item Alternative Add options Breakdo…" at bounding box center [276, 184] width 109 height 59
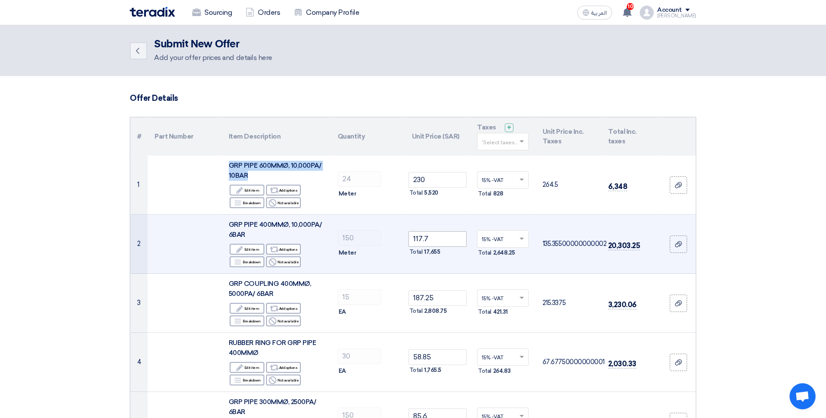
copy span "GRP PIPE 600MMØ, 10,000PA/ 10BAR"
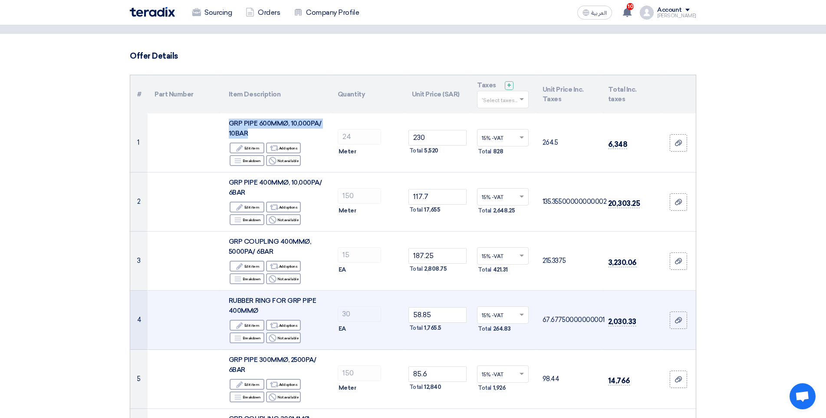
scroll to position [87, 0]
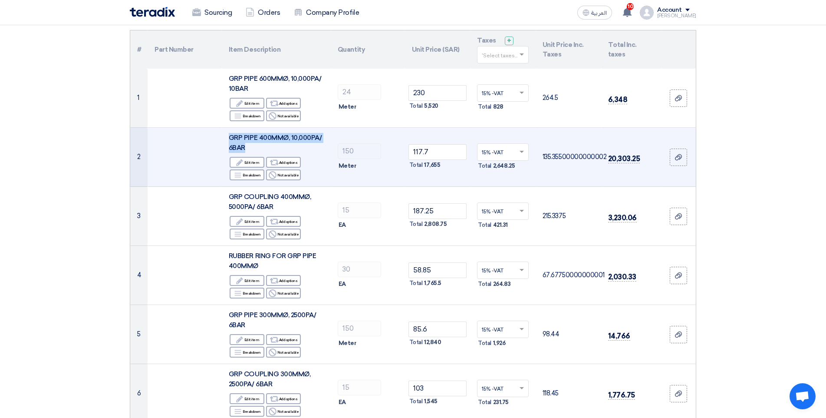
drag, startPoint x: 229, startPoint y: 137, endPoint x: 247, endPoint y: 146, distance: 19.8
click at [247, 146] on div "GRP PIPE 400MMØ, 10,000PA/ 6BAR" at bounding box center [276, 143] width 95 height 20
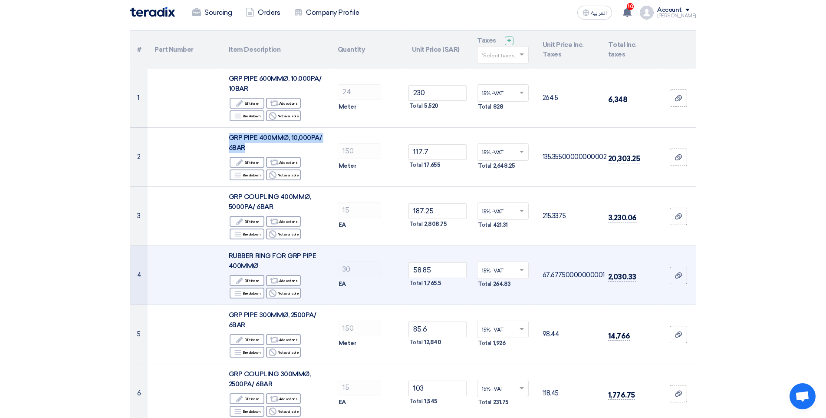
copy span "GRP PIPE 400MMØ, 10,000PA/ 6BAR"
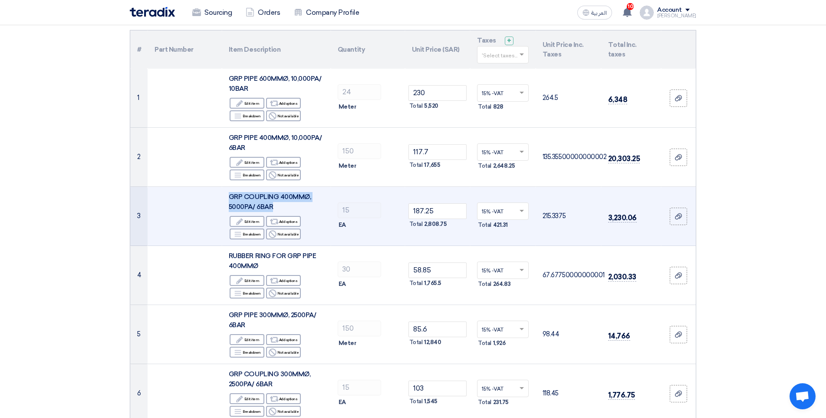
drag, startPoint x: 230, startPoint y: 194, endPoint x: 274, endPoint y: 206, distance: 46.3
click at [274, 206] on div "GRP COUPLING 400MMØ, 5000PA/ 6BAR" at bounding box center [276, 202] width 95 height 20
copy span "GRP COUPLING 400MMØ, 5000PA/ 6BAR"
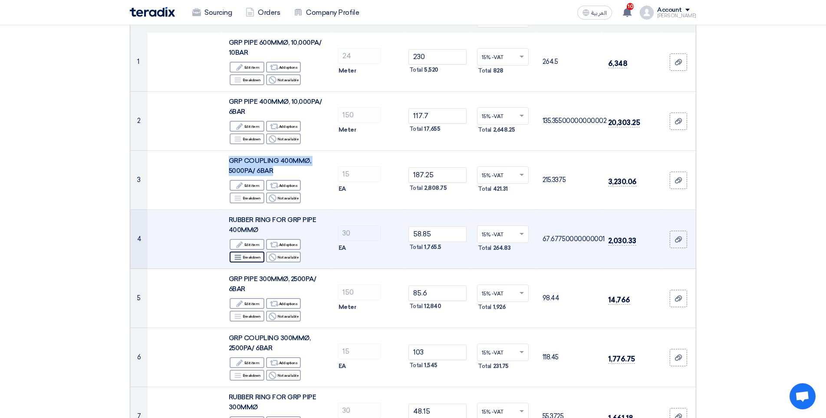
scroll to position [130, 0]
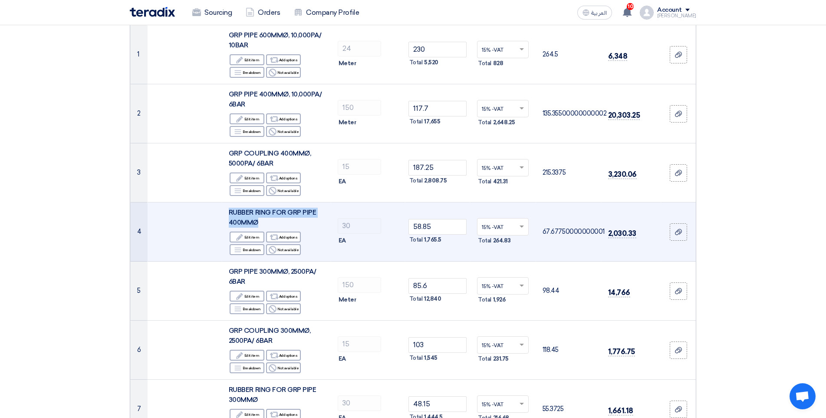
drag, startPoint x: 229, startPoint y: 210, endPoint x: 259, endPoint y: 224, distance: 33.2
click at [259, 224] on div "RUBBER RING FOR GRP PIPE 400MMØ" at bounding box center [276, 217] width 95 height 20
copy span "RUBBER RING FOR GRP PIPE 400MMØ"
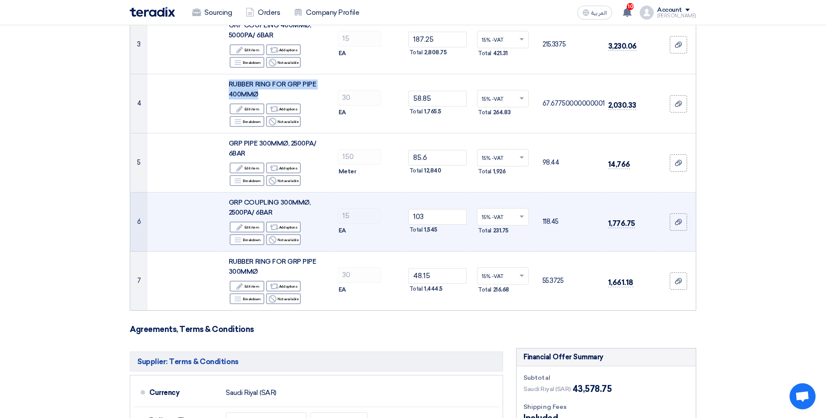
scroll to position [260, 0]
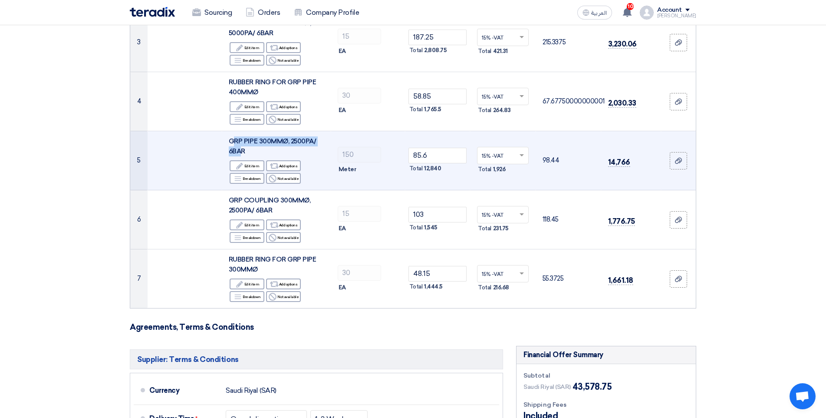
drag, startPoint x: 232, startPoint y: 142, endPoint x: 241, endPoint y: 149, distance: 12.1
click at [241, 149] on span "GRP PIPE 300MMØ, 2500PA/ 6BAR" at bounding box center [272, 146] width 87 height 18
click at [226, 140] on td "GRP PIPE 300MMØ, 2500PA/ 6BAR Edit Edit item Alternative Add options Breakdown …" at bounding box center [276, 160] width 109 height 59
drag, startPoint x: 227, startPoint y: 140, endPoint x: 249, endPoint y: 150, distance: 23.7
click at [249, 150] on td "GRP PIPE 300MMØ, 2500PA/ 6BAR Edit Edit item Alternative Add options Breakdown …" at bounding box center [276, 160] width 109 height 59
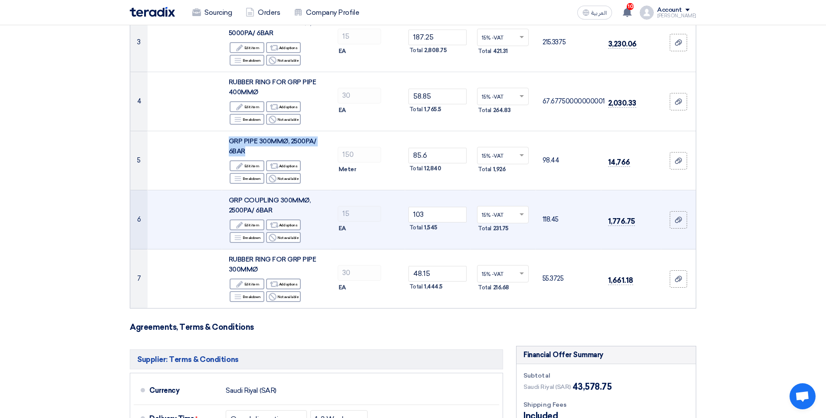
copy span "GRP PIPE 300MMØ, 2500PA/ 6BAR"
drag, startPoint x: 233, startPoint y: 199, endPoint x: 253, endPoint y: 204, distance: 20.1
click at [253, 204] on span "GRP COUPLING 300MMØ, 2500PA/ 6BAR" at bounding box center [270, 205] width 82 height 18
drag, startPoint x: 230, startPoint y: 198, endPoint x: 288, endPoint y: 211, distance: 59.9
click at [283, 207] on div "GRP COUPLING 300MMØ, 2500PA/ 6BAR" at bounding box center [276, 205] width 95 height 20
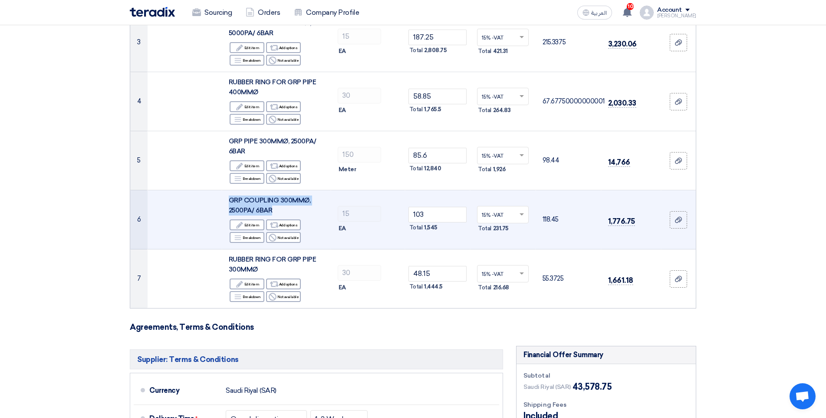
copy span "GRP COUPLING 300MMØ, 2500PA/ 6BAR"
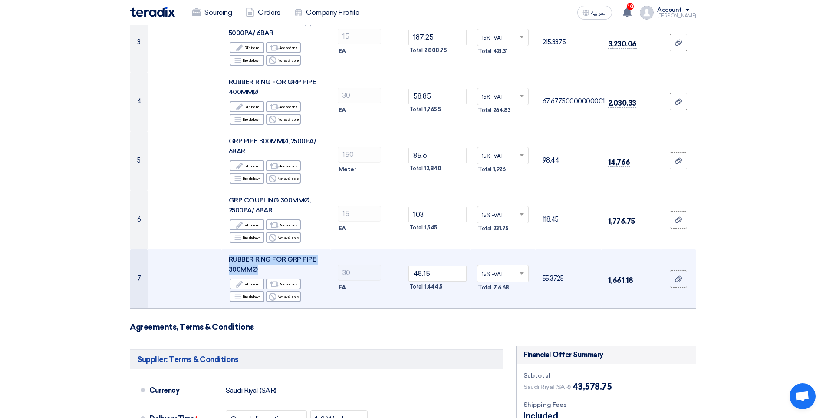
drag, startPoint x: 229, startPoint y: 257, endPoint x: 261, endPoint y: 270, distance: 34.4
click at [261, 270] on div "RUBBER RING FOR GRP PIPE 300MMØ" at bounding box center [276, 264] width 95 height 20
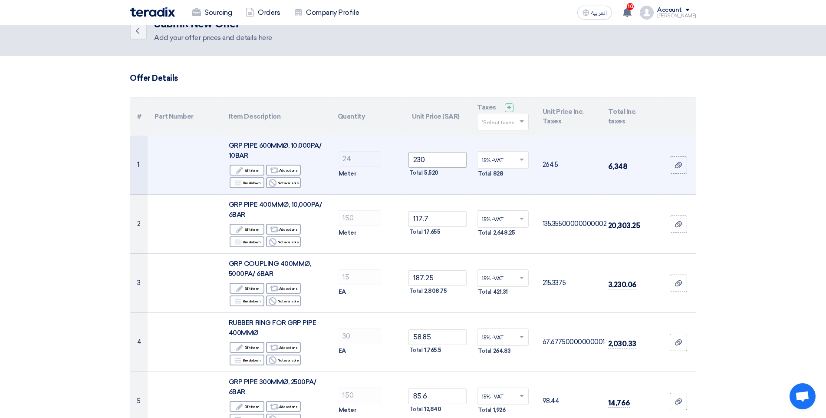
scroll to position [0, 0]
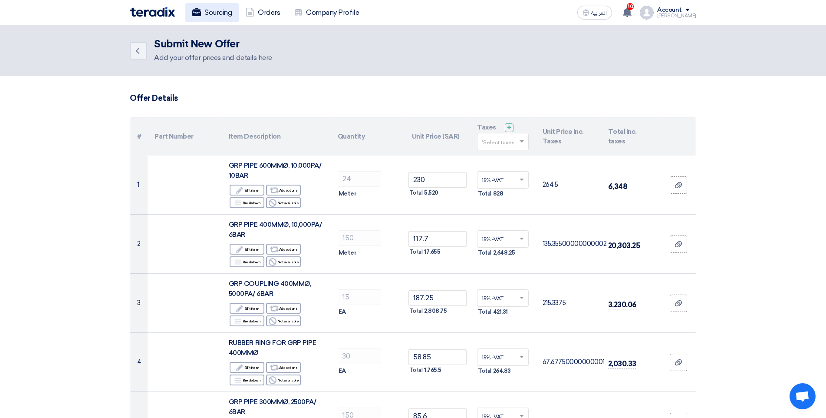
click at [218, 10] on link "Sourcing" at bounding box center [211, 12] width 53 height 19
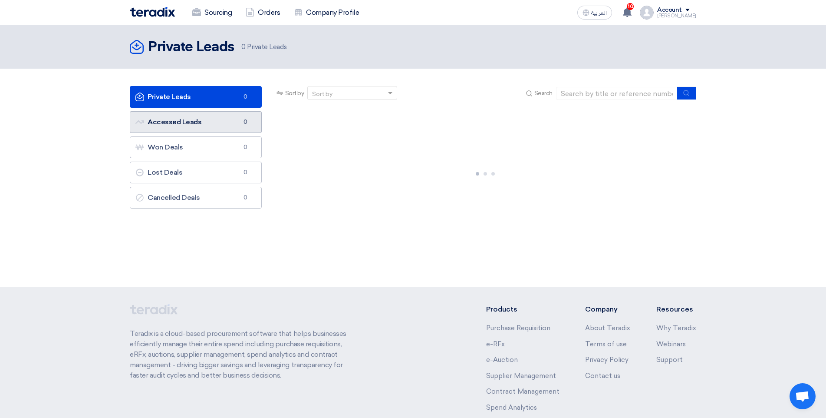
click at [223, 117] on link "Accessed Leads Accessed Leads 0" at bounding box center [196, 122] width 132 height 22
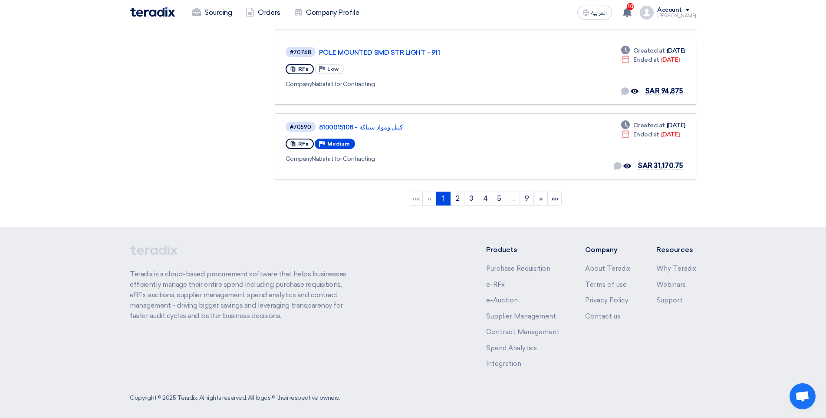
scroll to position [672, 0]
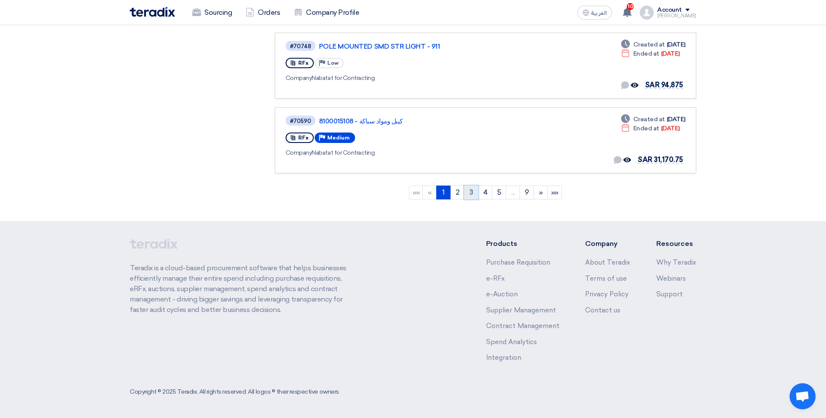
click at [471, 194] on link "3" at bounding box center [471, 192] width 14 height 14
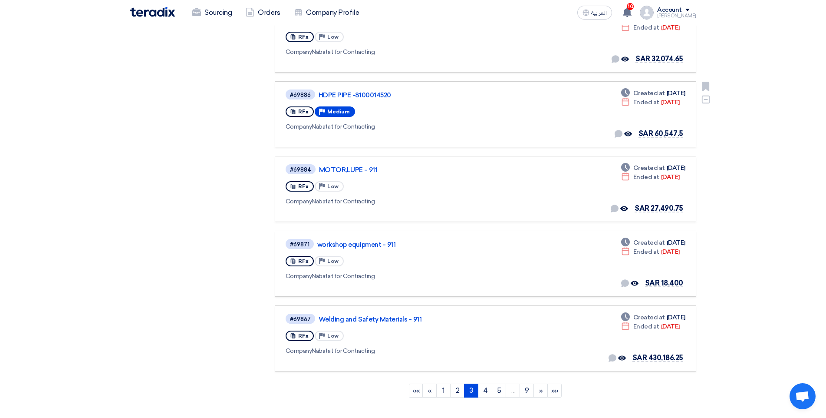
scroll to position [521, 0]
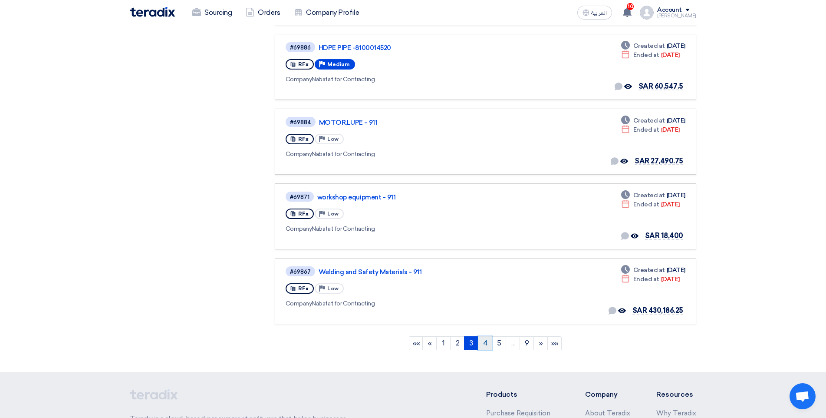
click at [485, 341] on link "4" at bounding box center [485, 343] width 14 height 14
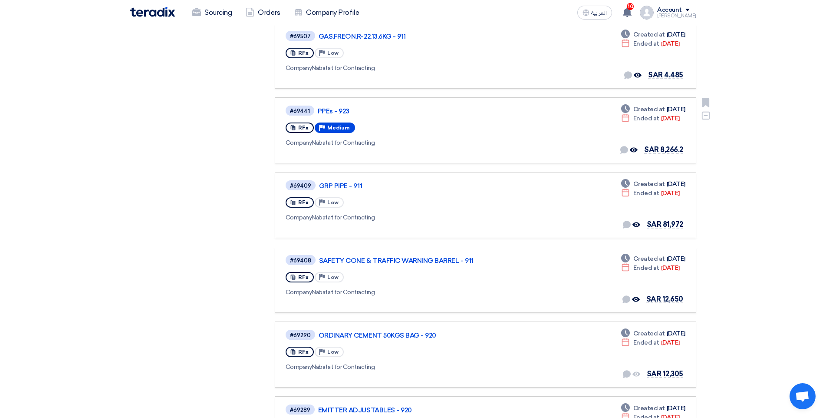
scroll to position [391, 0]
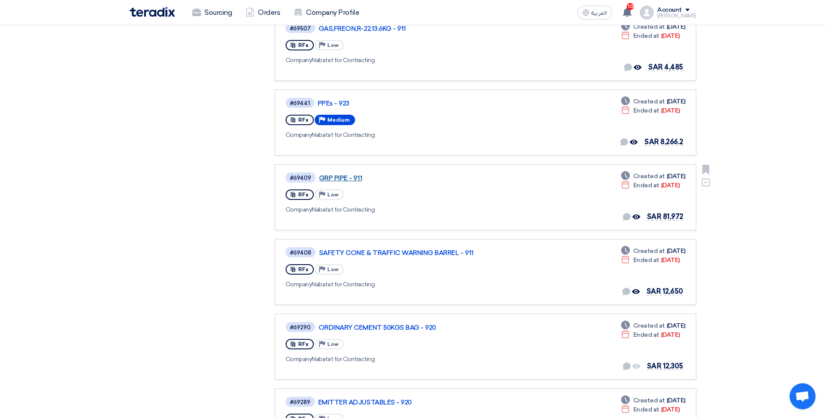
click at [351, 177] on link "GRP PIPE - 911" at bounding box center [427, 178] width 217 height 8
